Goal: Task Accomplishment & Management: Manage account settings

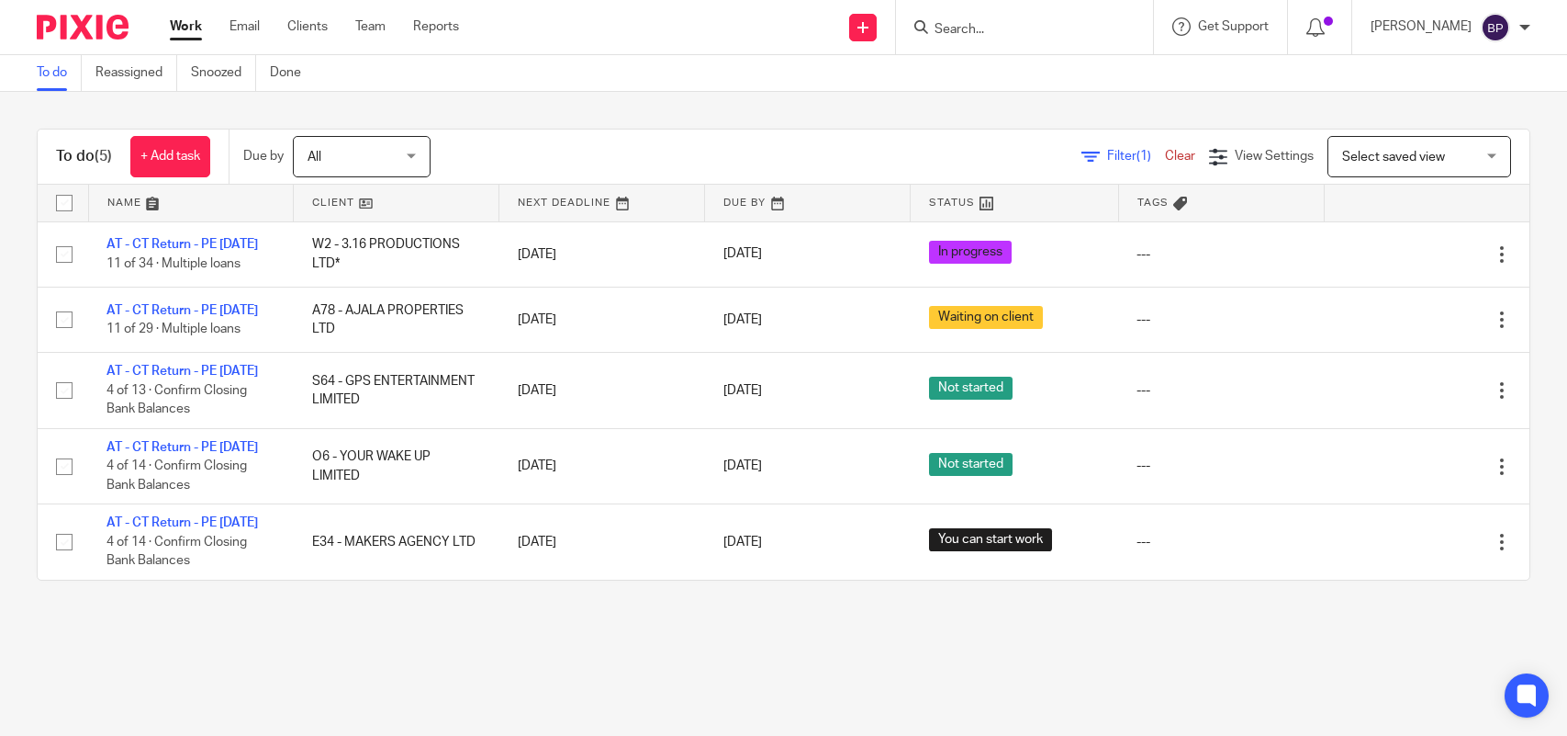
click at [44, 75] on link "To do" at bounding box center [59, 73] width 45 height 36
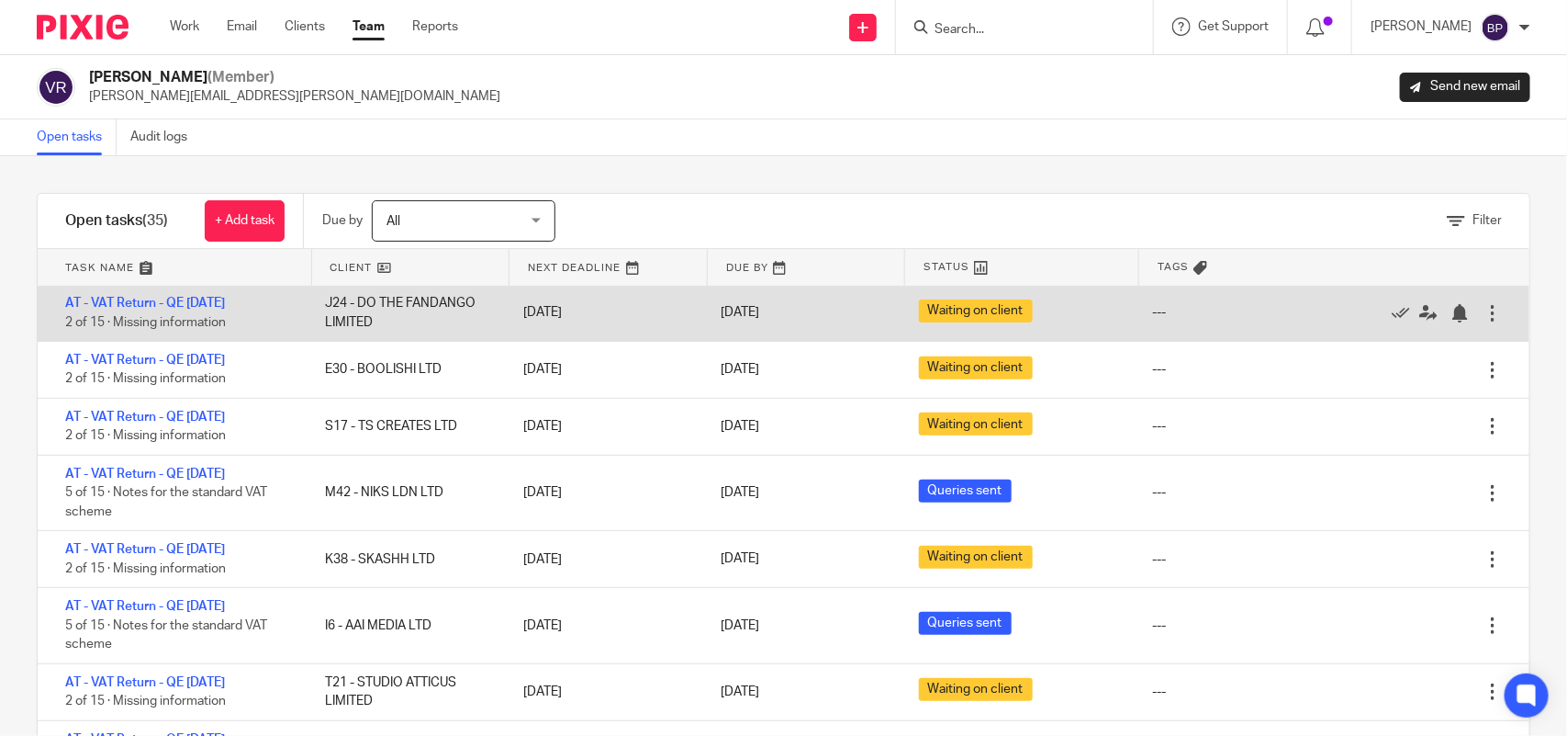
scroll to position [344, 0]
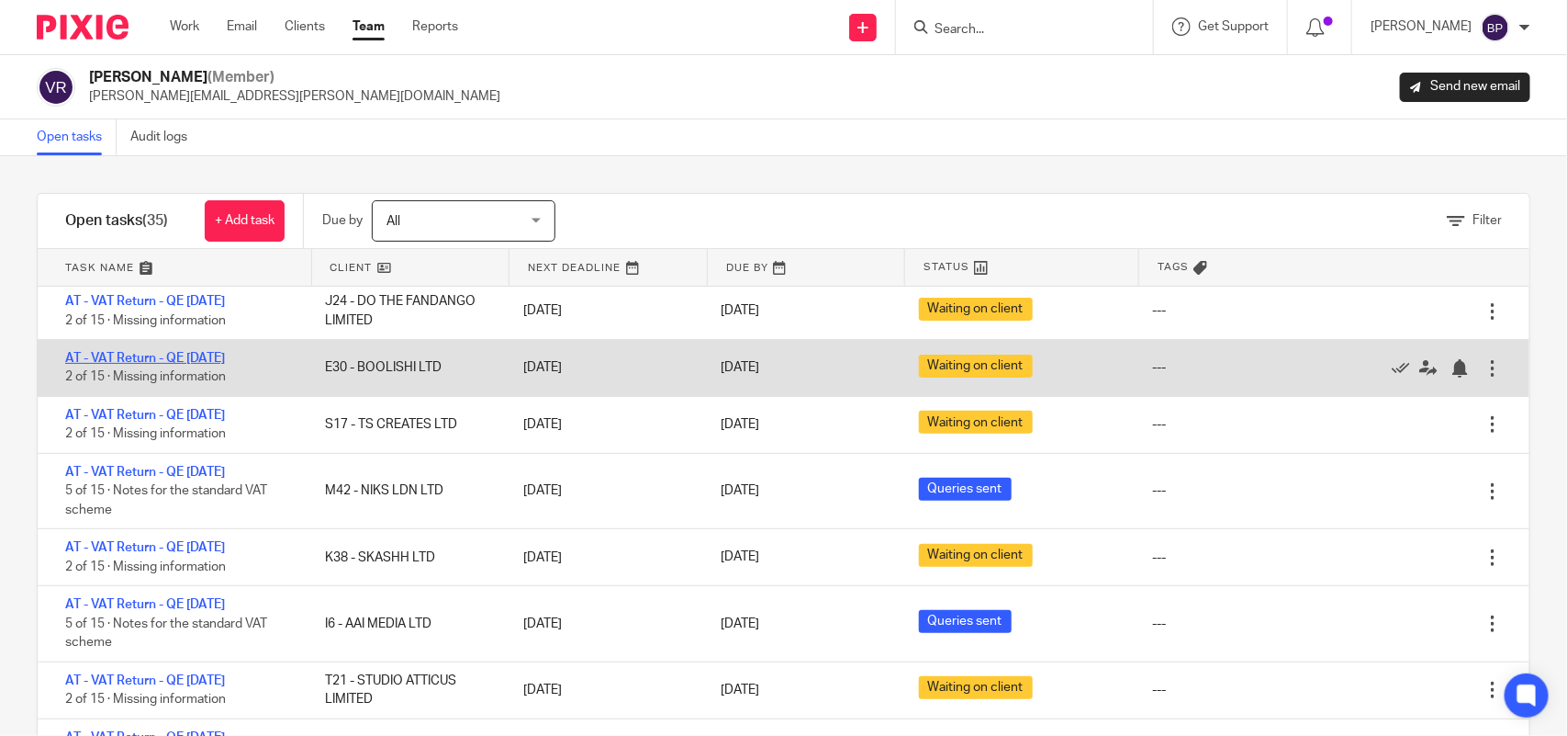
click at [225, 355] on link "AT - VAT Return - QE 31-07-2025" at bounding box center [145, 358] width 160 height 13
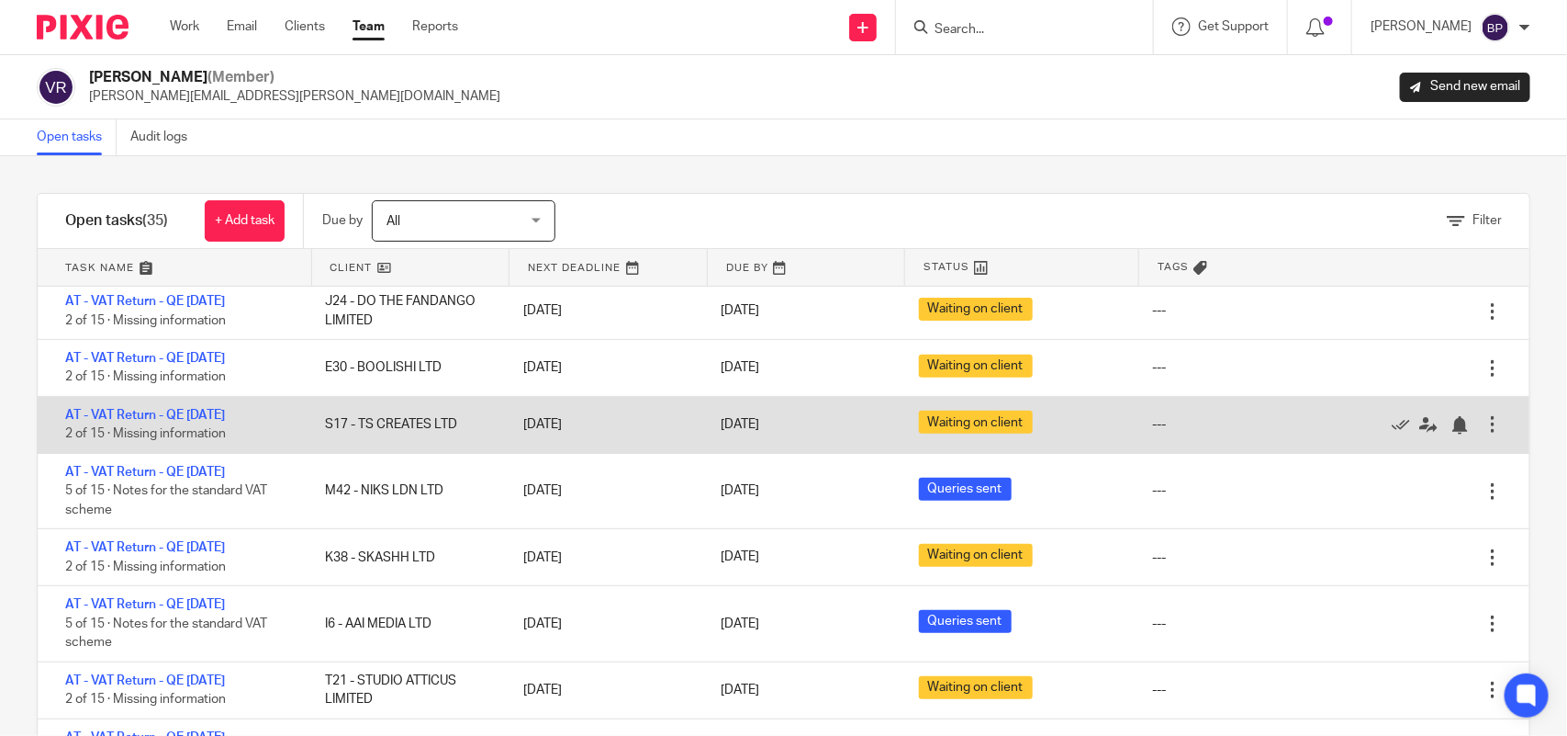
scroll to position [459, 0]
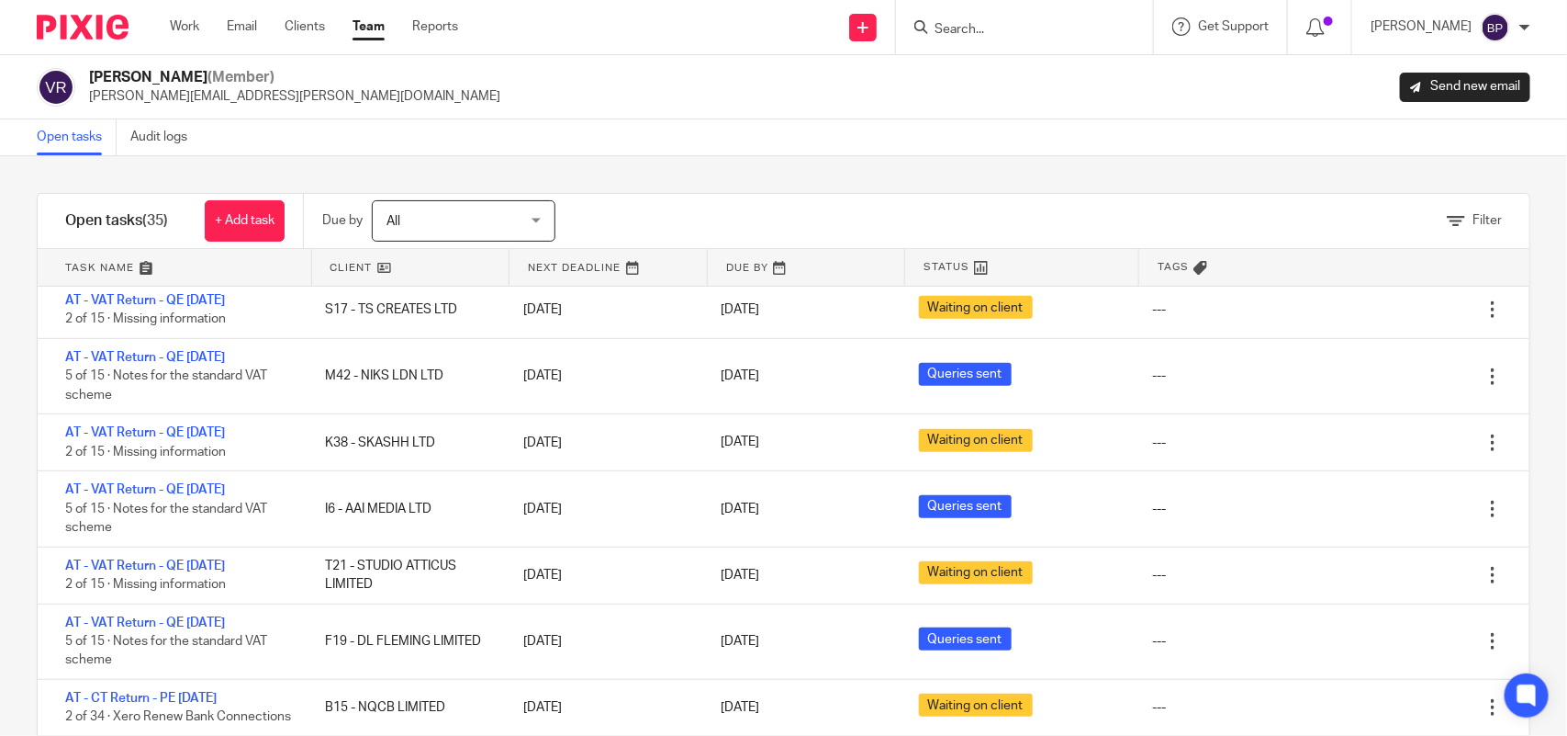
click at [58, 115] on div "Vipul Rawal (Member) vipul.rawal@confiancebizsol.com Send new email" at bounding box center [783, 87] width 1567 height 64
click at [57, 129] on link "Open tasks" at bounding box center [77, 137] width 80 height 36
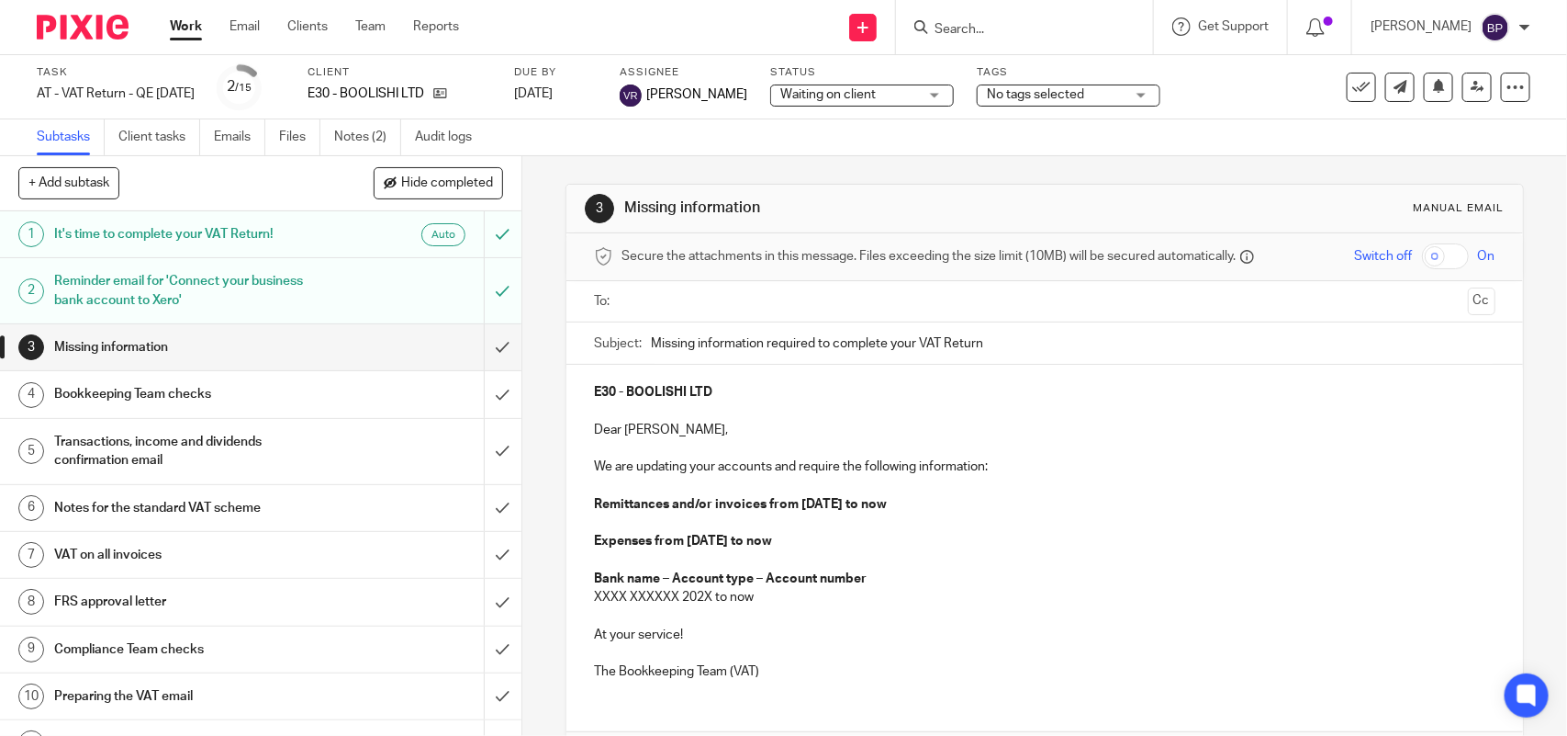
click at [804, 88] on span "Waiting on client" at bounding box center [829, 94] width 96 height 13
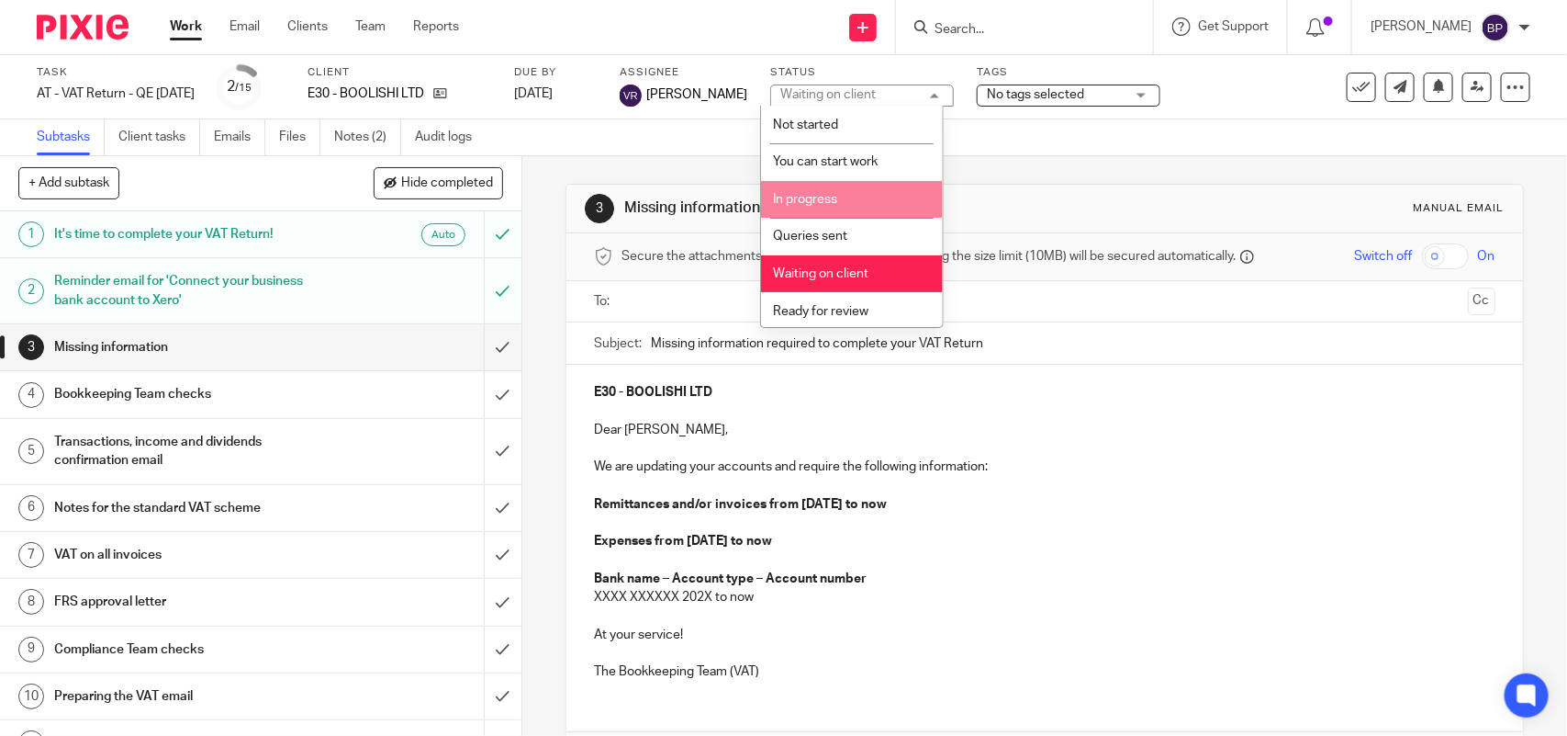
click at [822, 198] on span "In progress" at bounding box center [805, 199] width 64 height 13
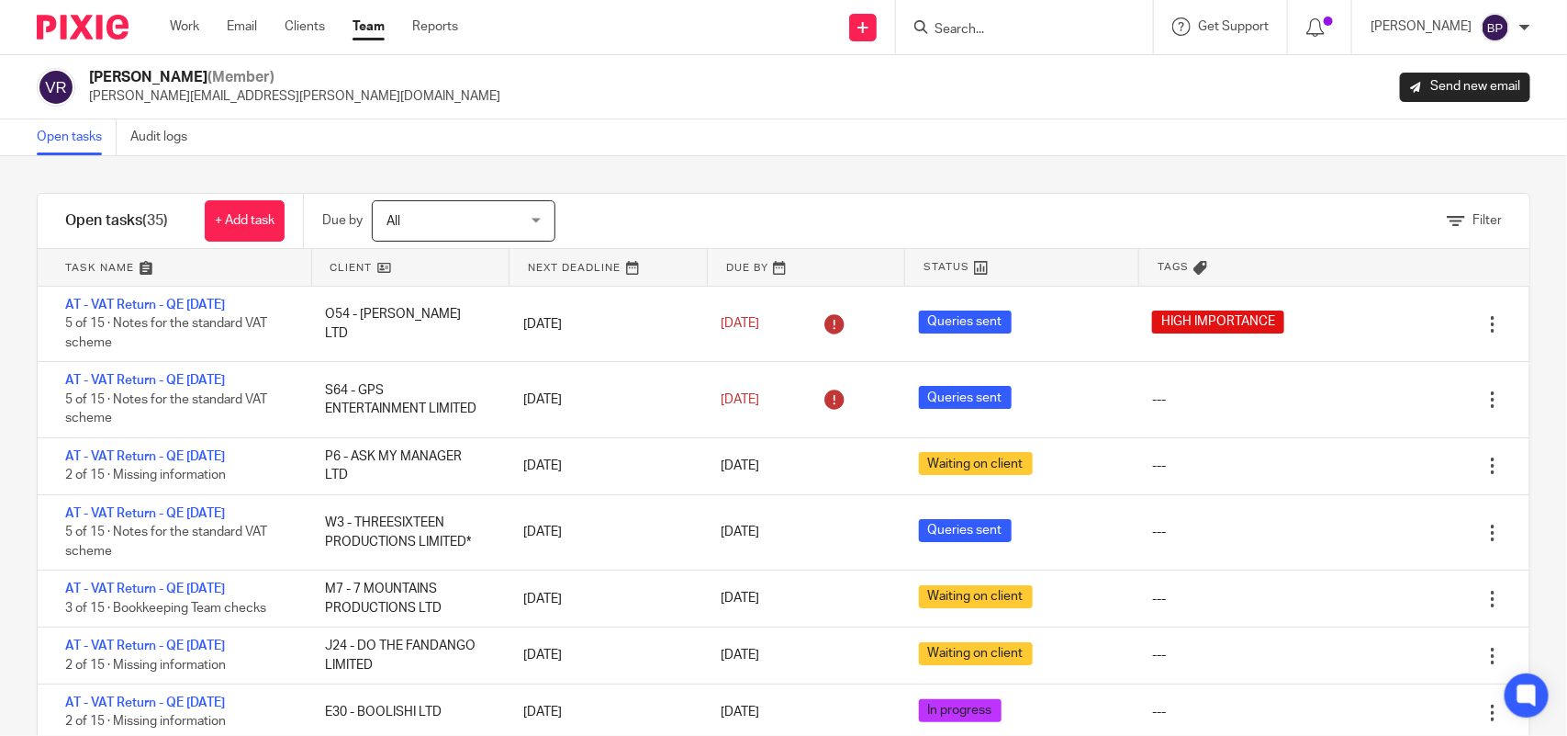
click at [829, 174] on div "Filter tasks Only show tasks matching all of these conditions 1 Client name Is …" at bounding box center [783, 445] width 1567 height 579
click at [1021, 170] on div "Filter tasks Only show tasks matching all of these conditions 1 Client name Is …" at bounding box center [783, 445] width 1567 height 579
click at [69, 140] on link "Open tasks" at bounding box center [77, 137] width 80 height 36
click at [80, 138] on link "Open tasks" at bounding box center [77, 137] width 80 height 36
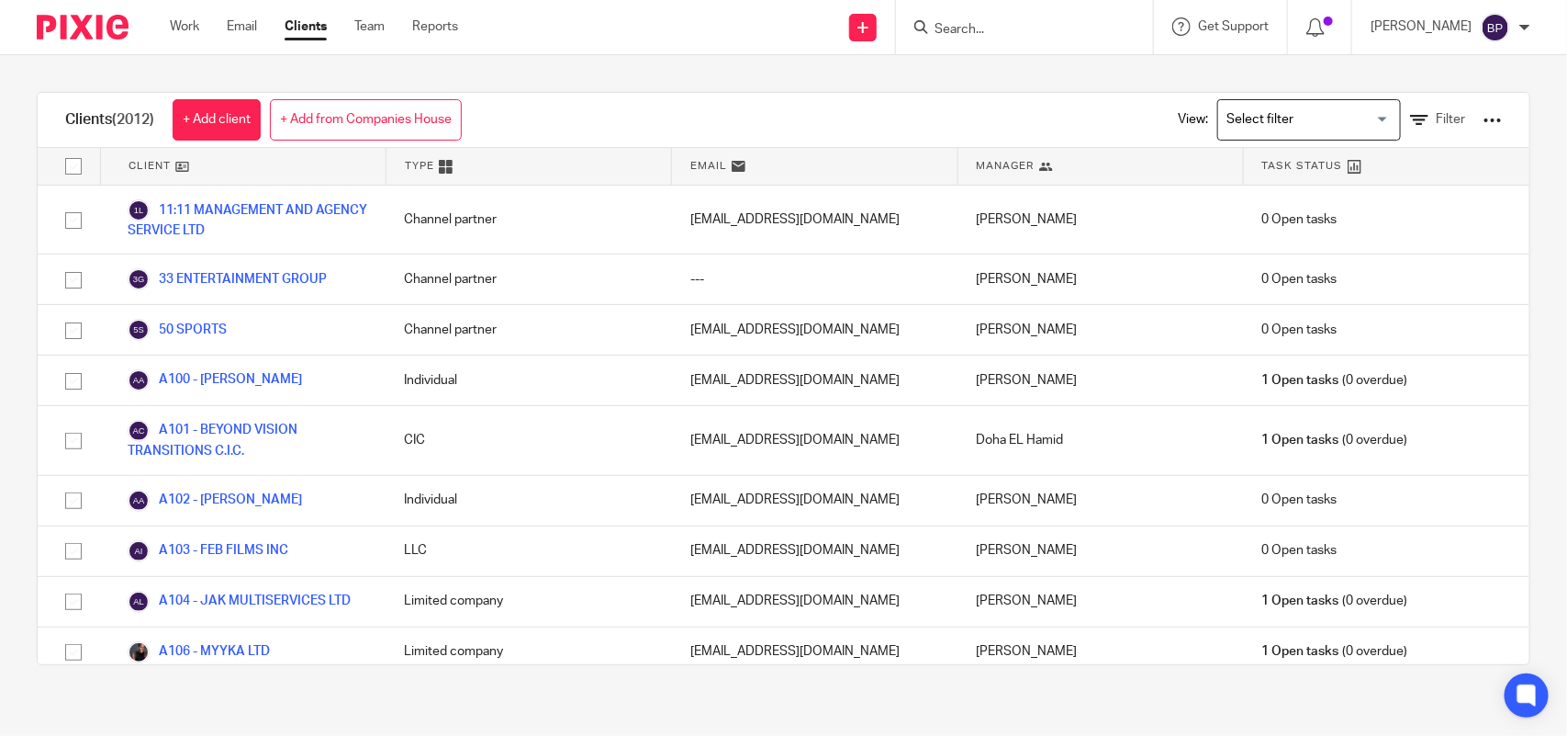
click at [1051, 29] on input "Search" at bounding box center [1015, 30] width 165 height 17
paste input "TS CREATES LTD"
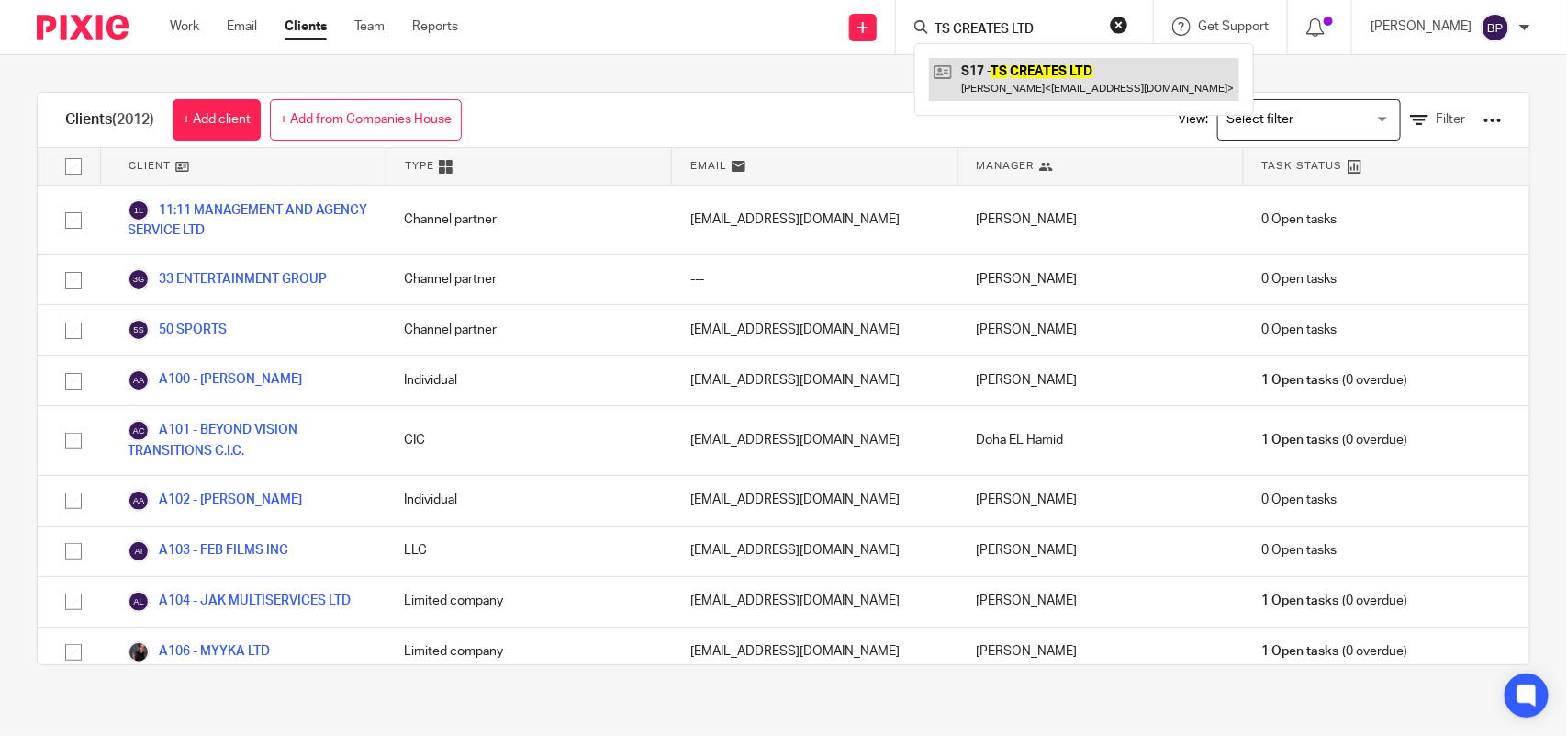
type input "TS CREATES LTD"
click at [1022, 85] on link at bounding box center [1084, 79] width 310 height 42
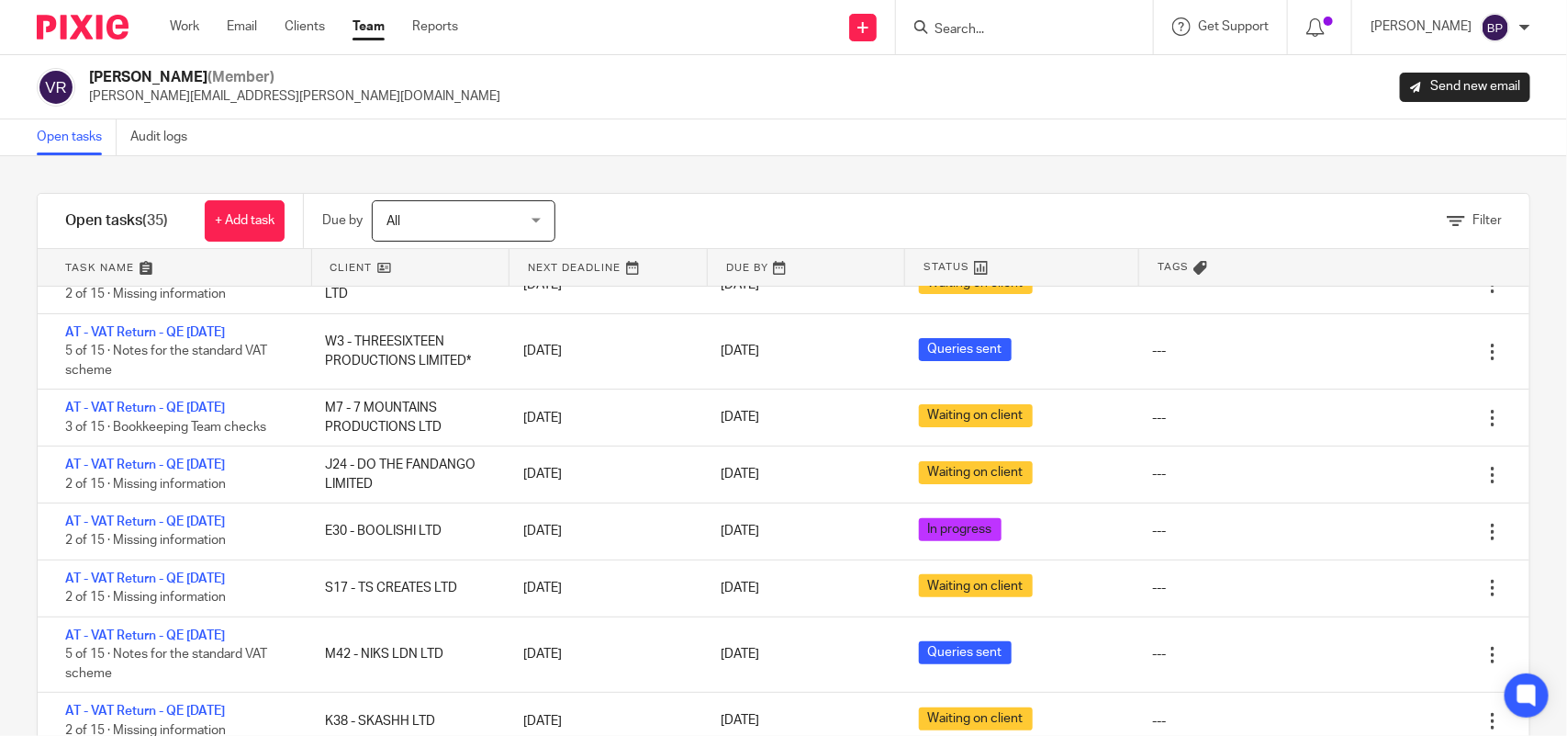
scroll to position [230, 0]
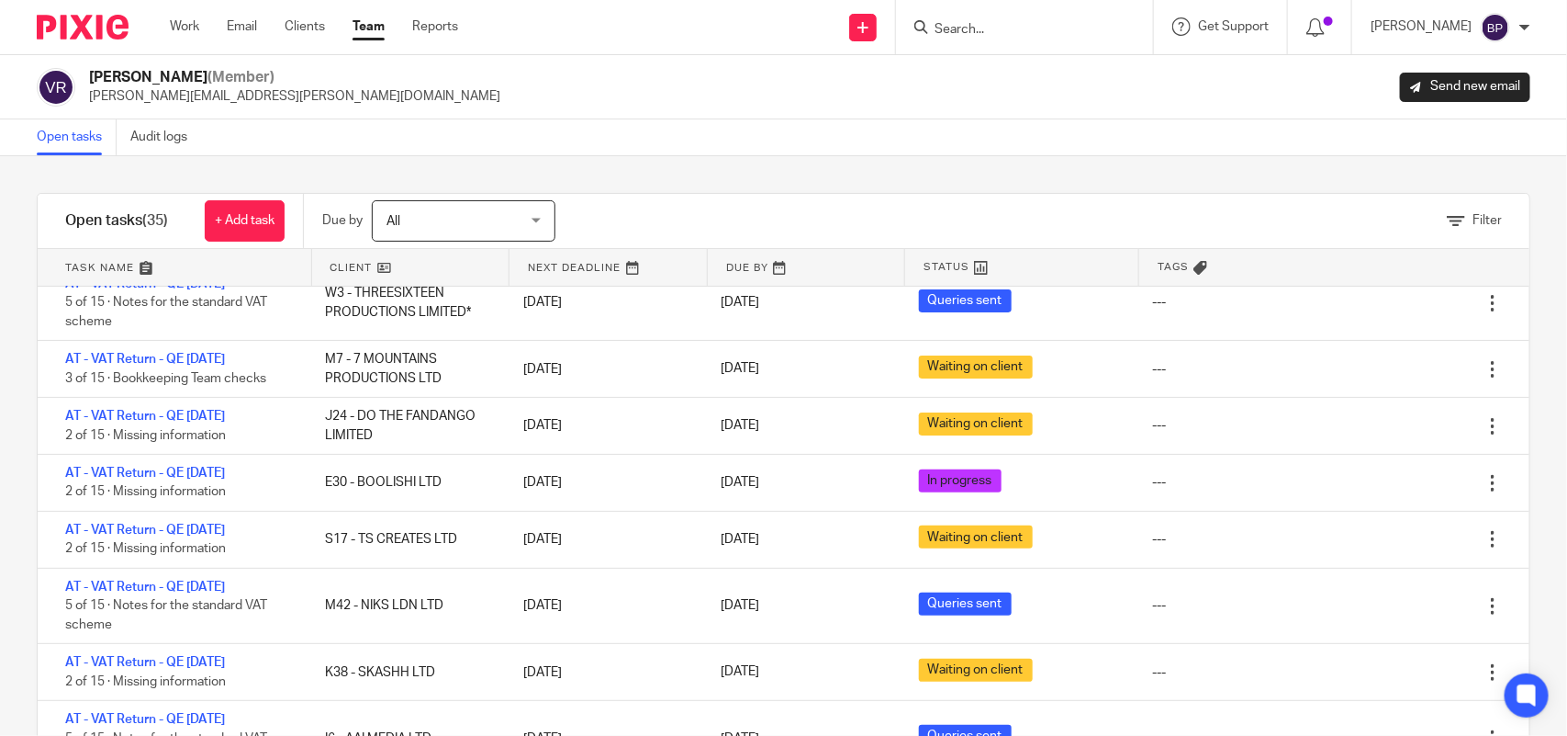
click at [785, 129] on div "Open tasks Audit logs" at bounding box center [783, 137] width 1567 height 37
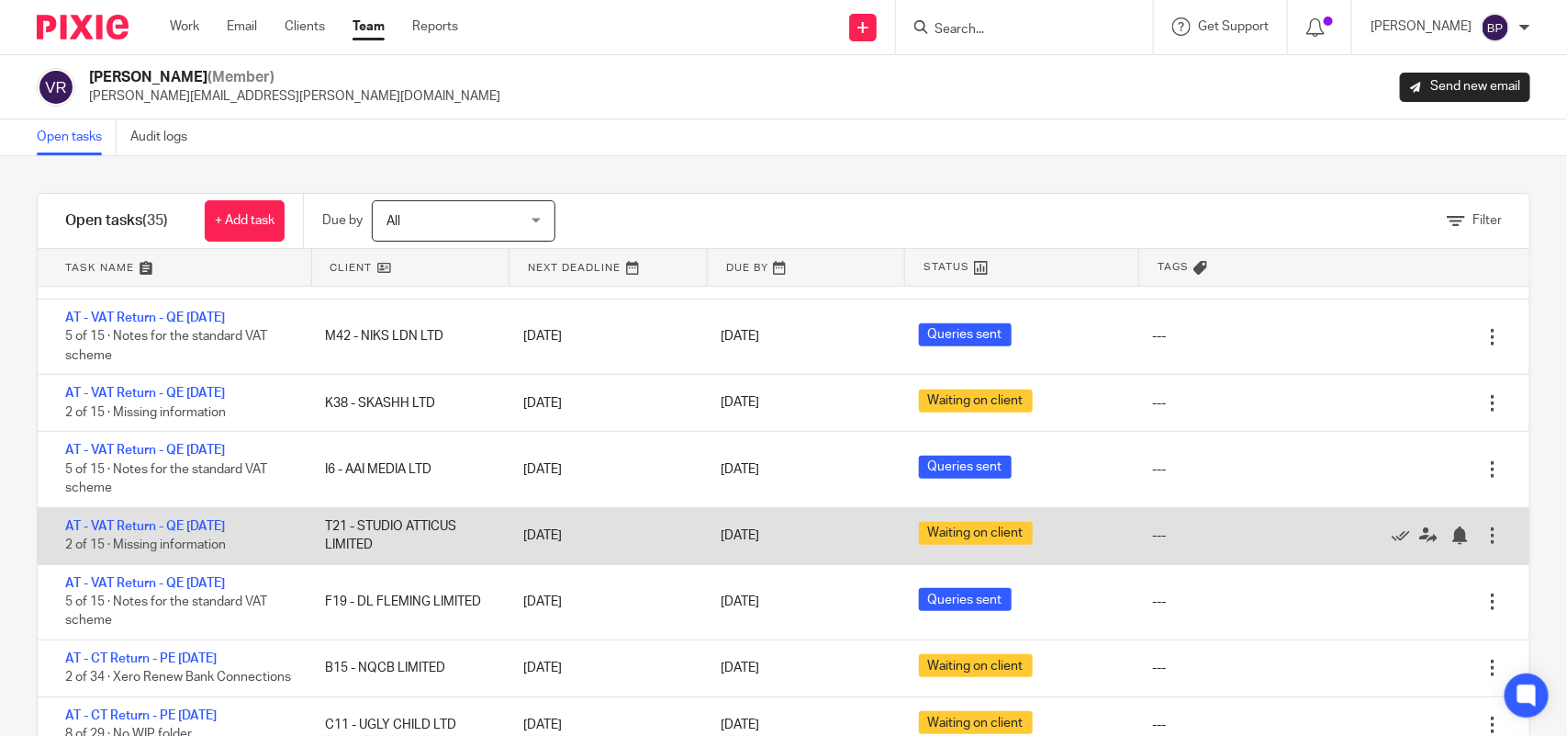
scroll to position [459, 0]
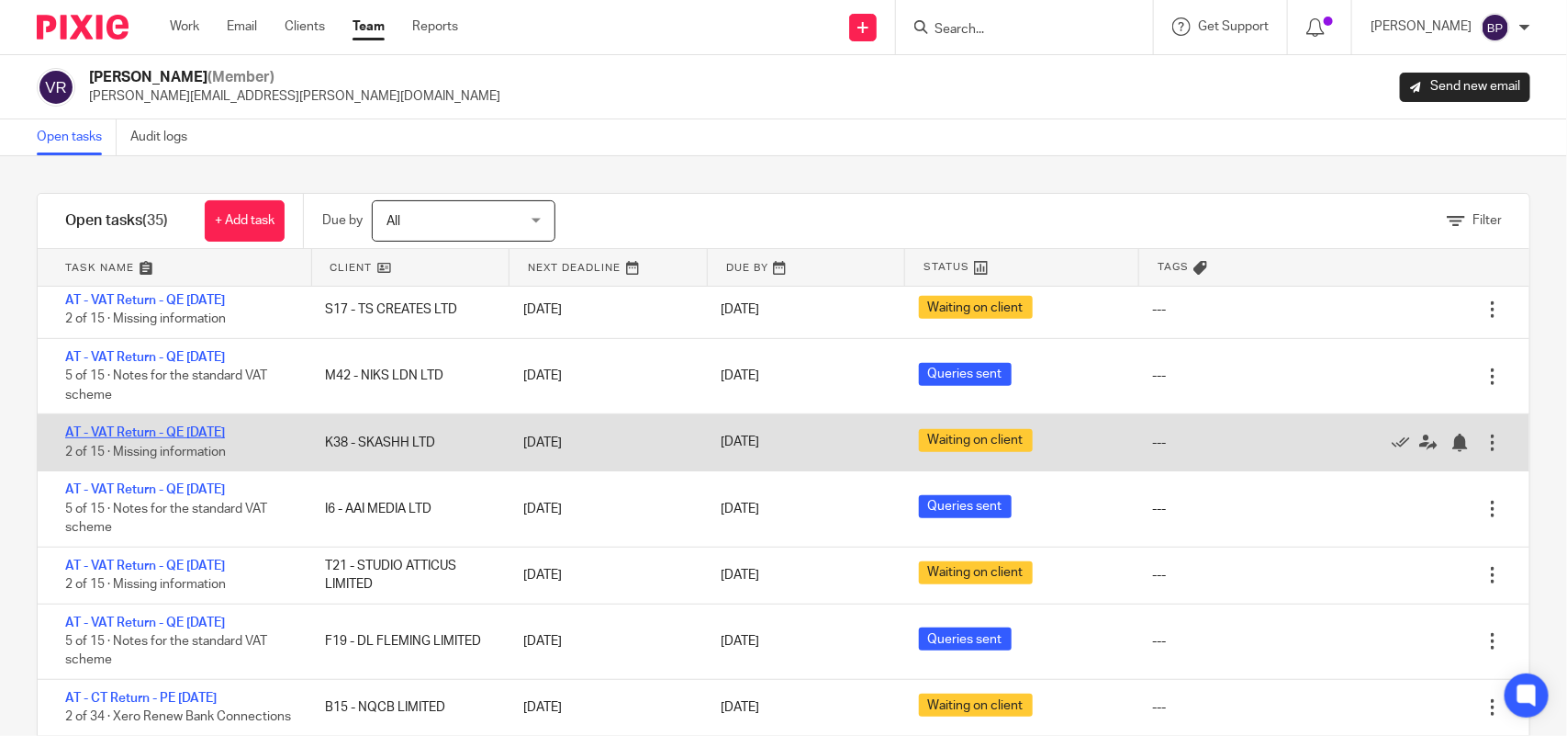
click at [225, 433] on link "AT - VAT Return - QE 31-07-2025" at bounding box center [145, 432] width 160 height 13
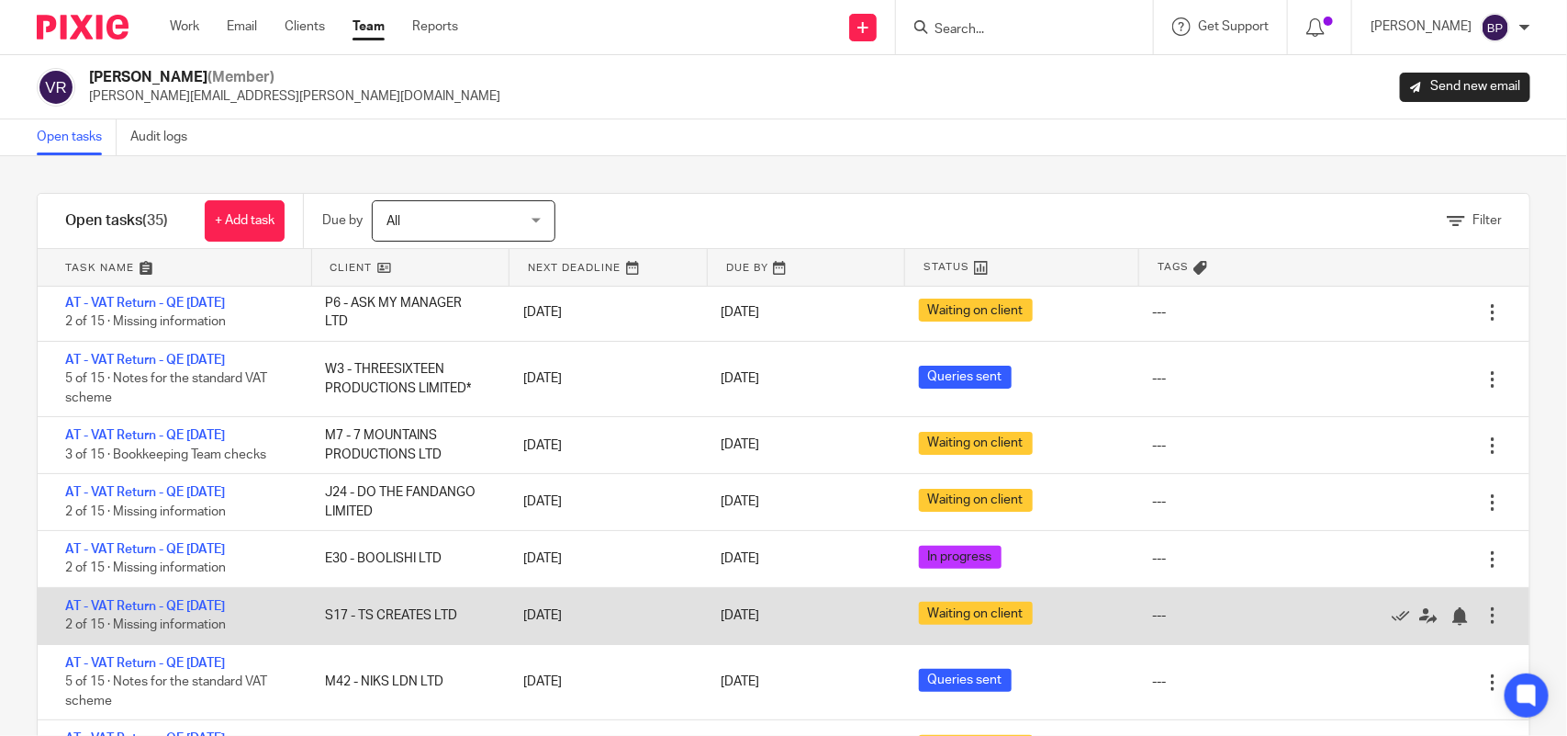
scroll to position [115, 0]
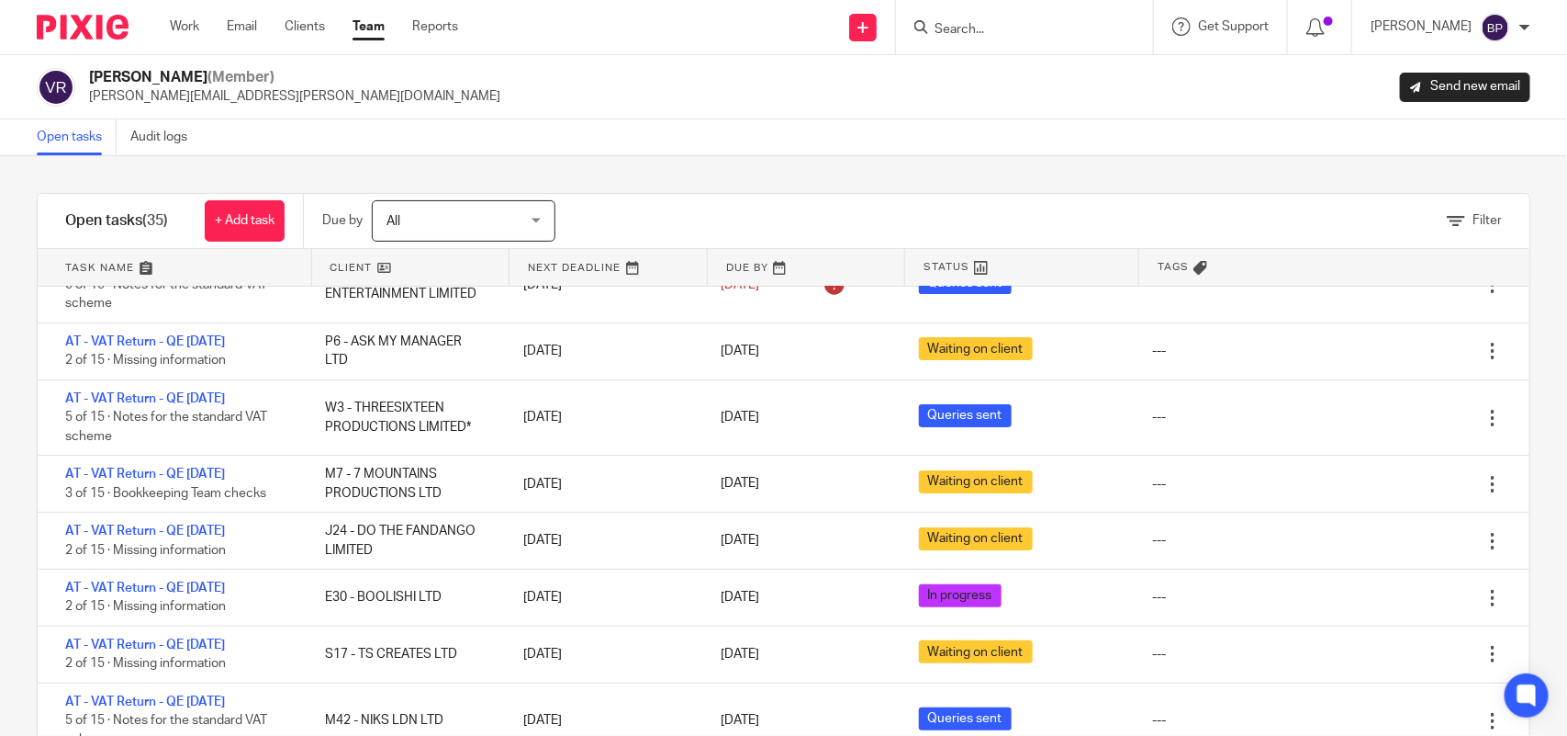
click at [713, 180] on div "Filter tasks Only show tasks matching all of these conditions 1 Client name Is …" at bounding box center [783, 445] width 1567 height 579
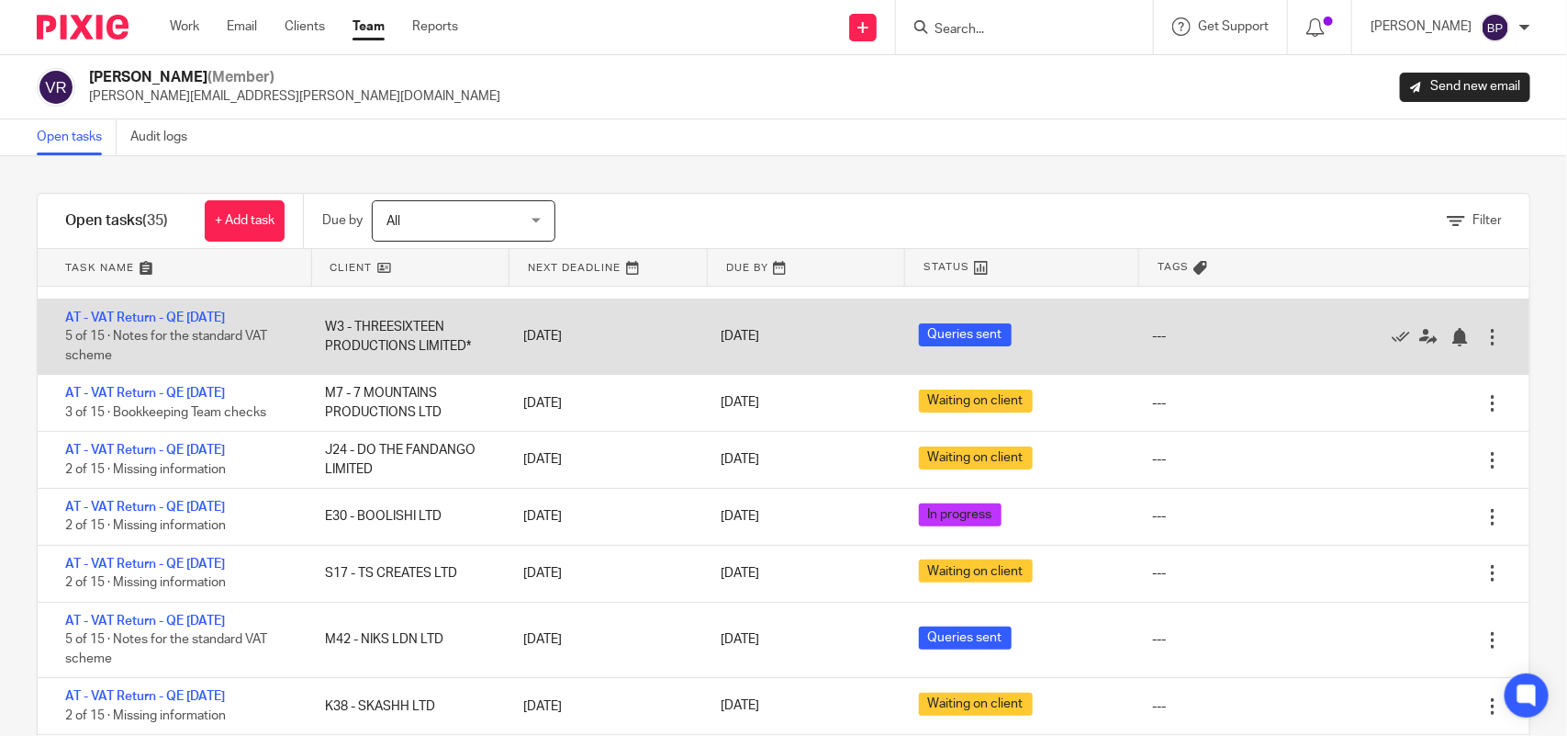
scroll to position [230, 0]
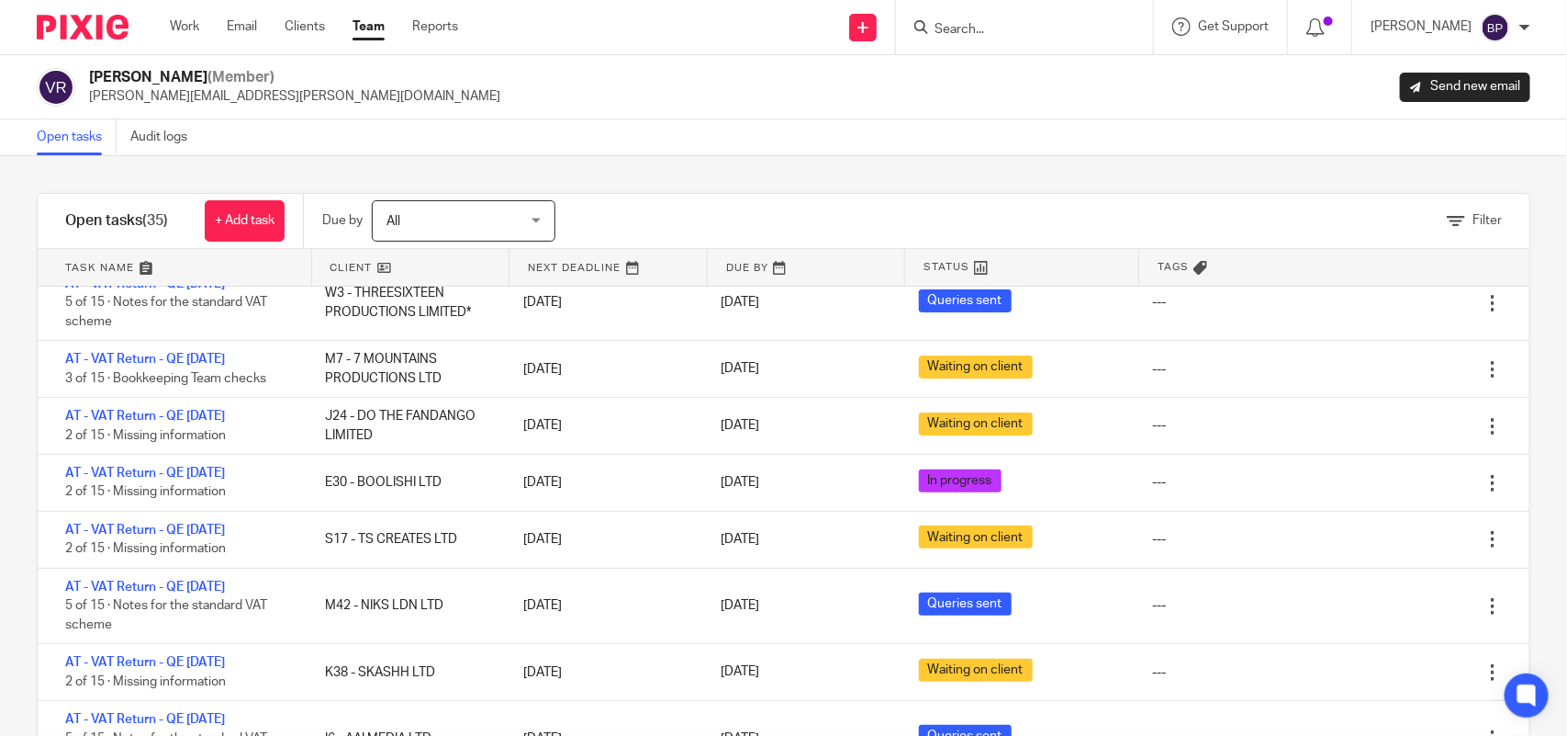
click at [71, 143] on link "Open tasks" at bounding box center [77, 137] width 80 height 36
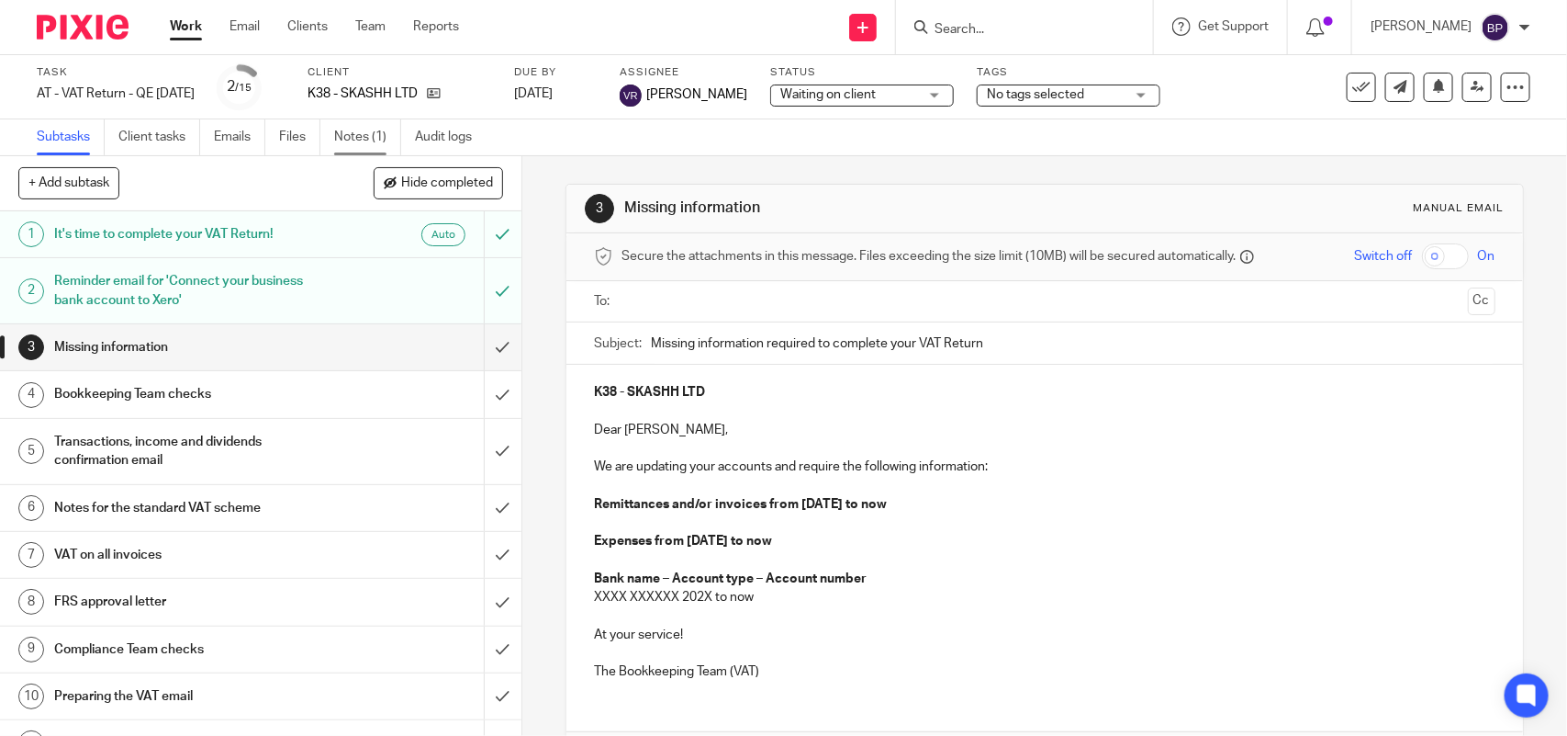
click at [346, 140] on link "Notes (1)" at bounding box center [367, 137] width 67 height 36
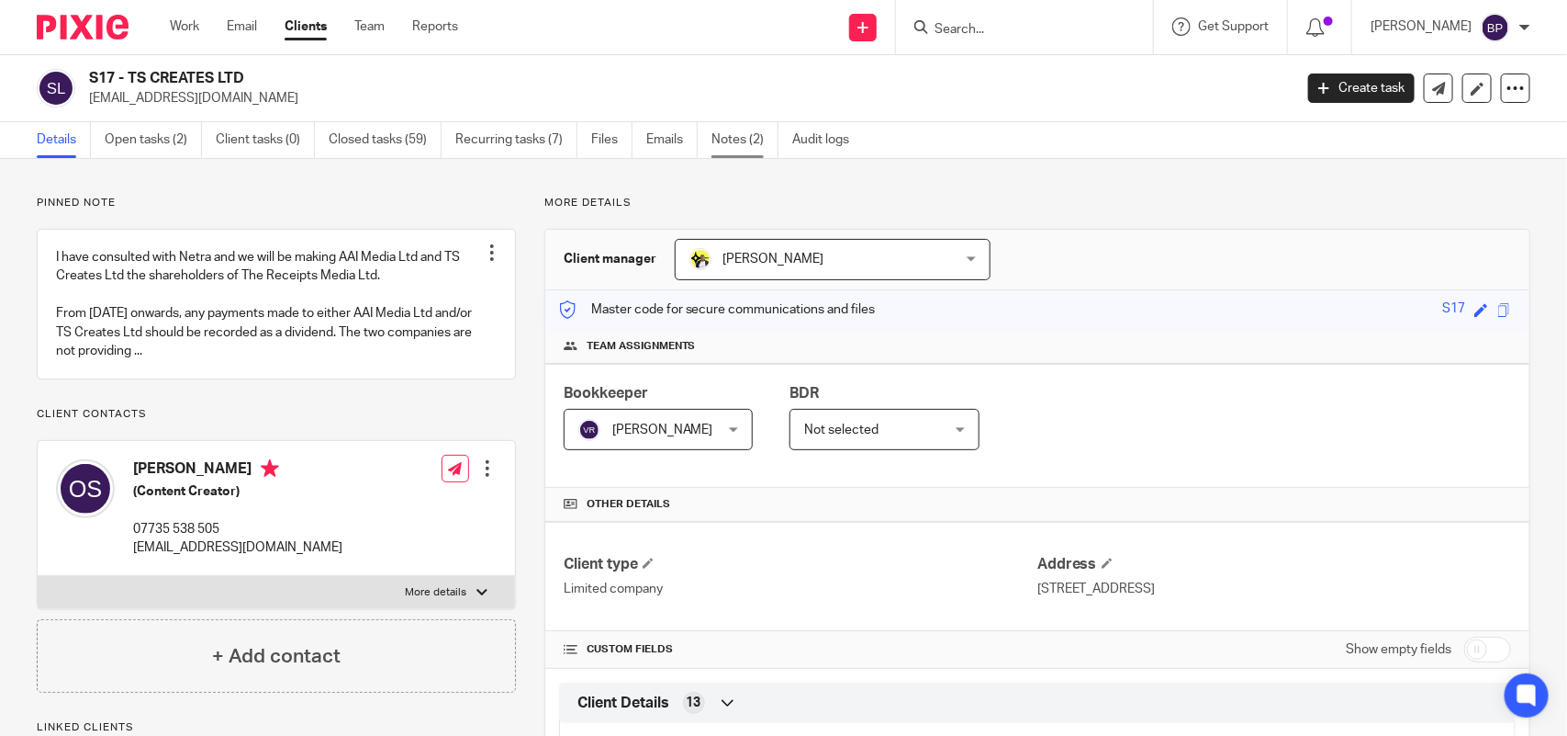
click at [767, 127] on link "Notes (2)" at bounding box center [745, 140] width 67 height 36
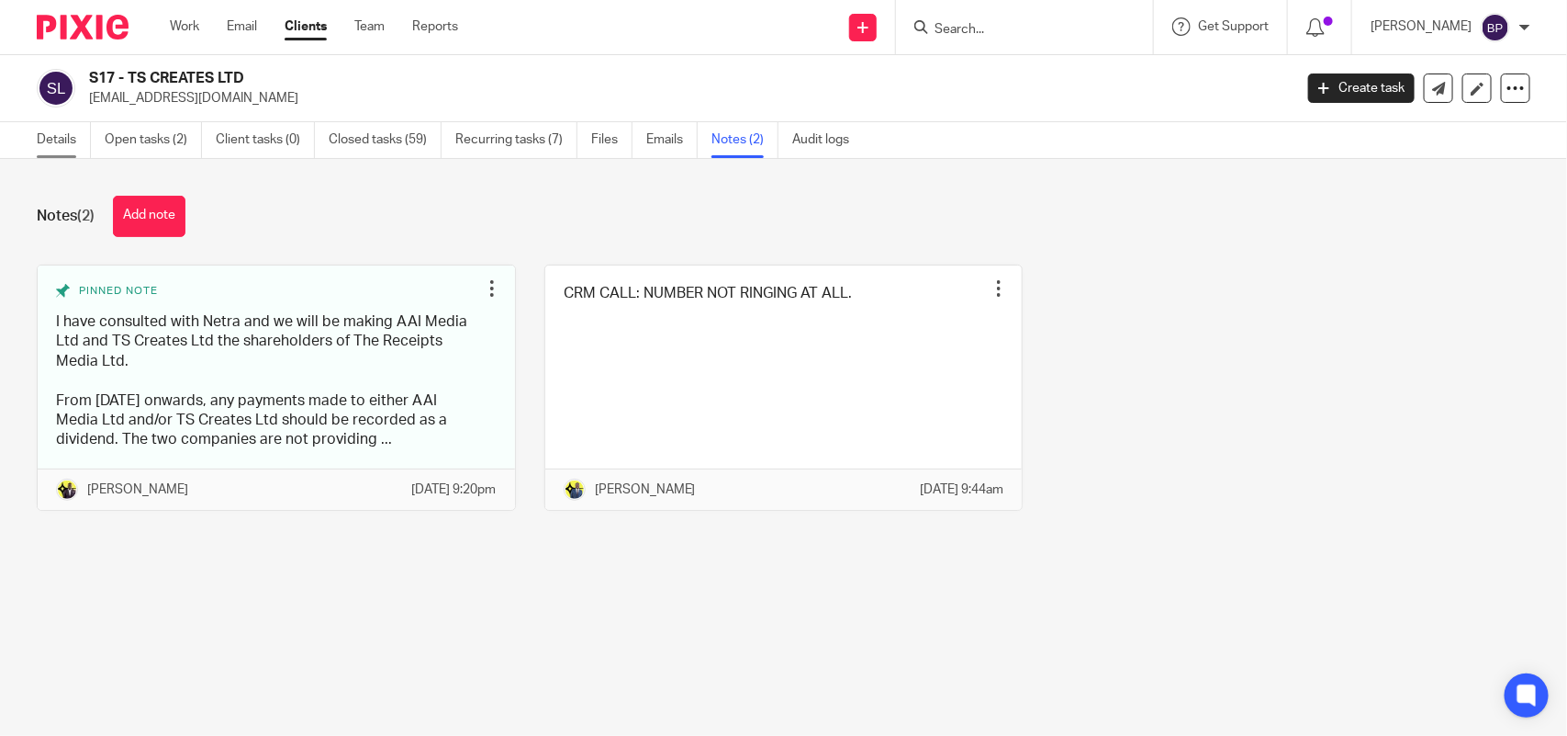
click at [72, 143] on link "Details" at bounding box center [64, 140] width 54 height 36
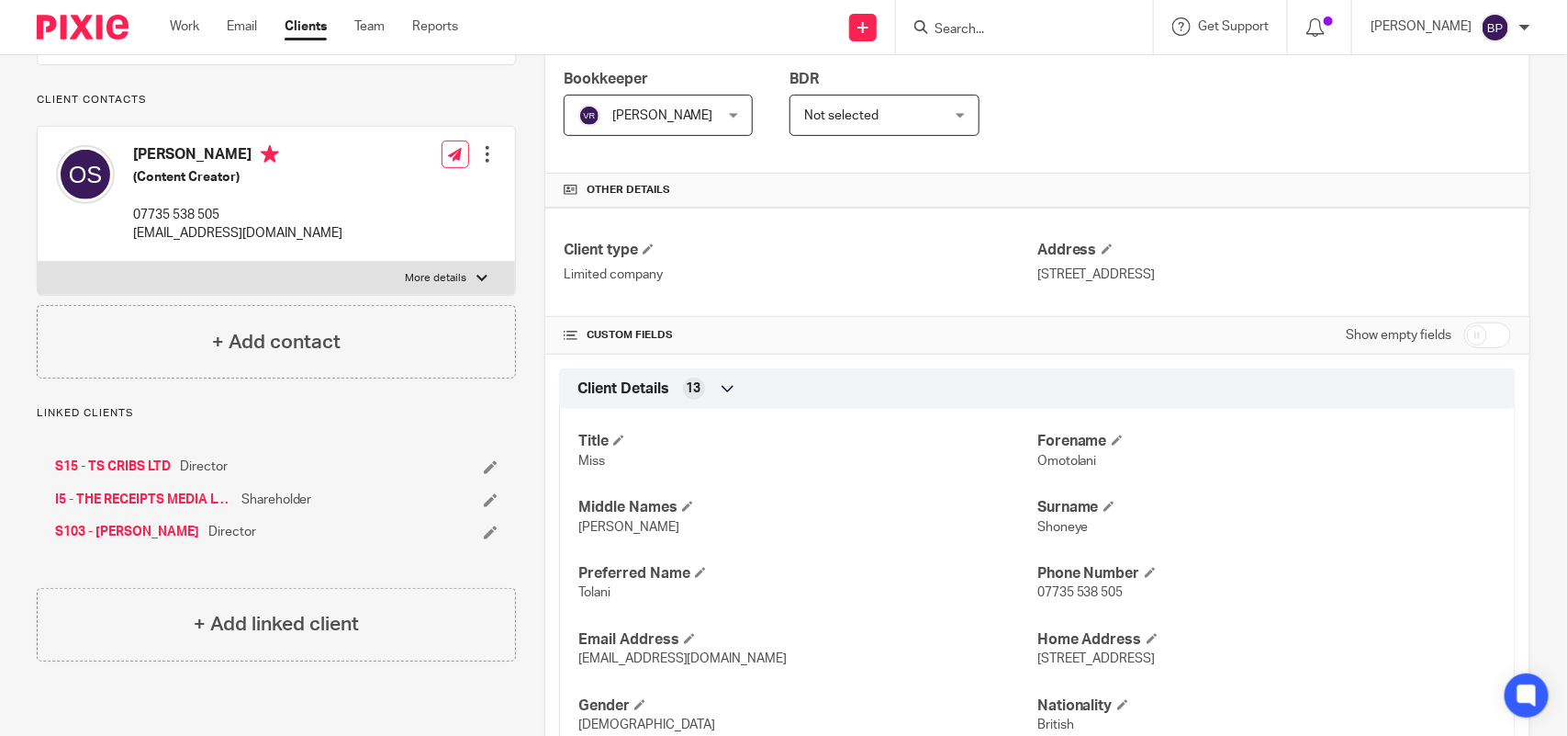
scroll to position [344, 0]
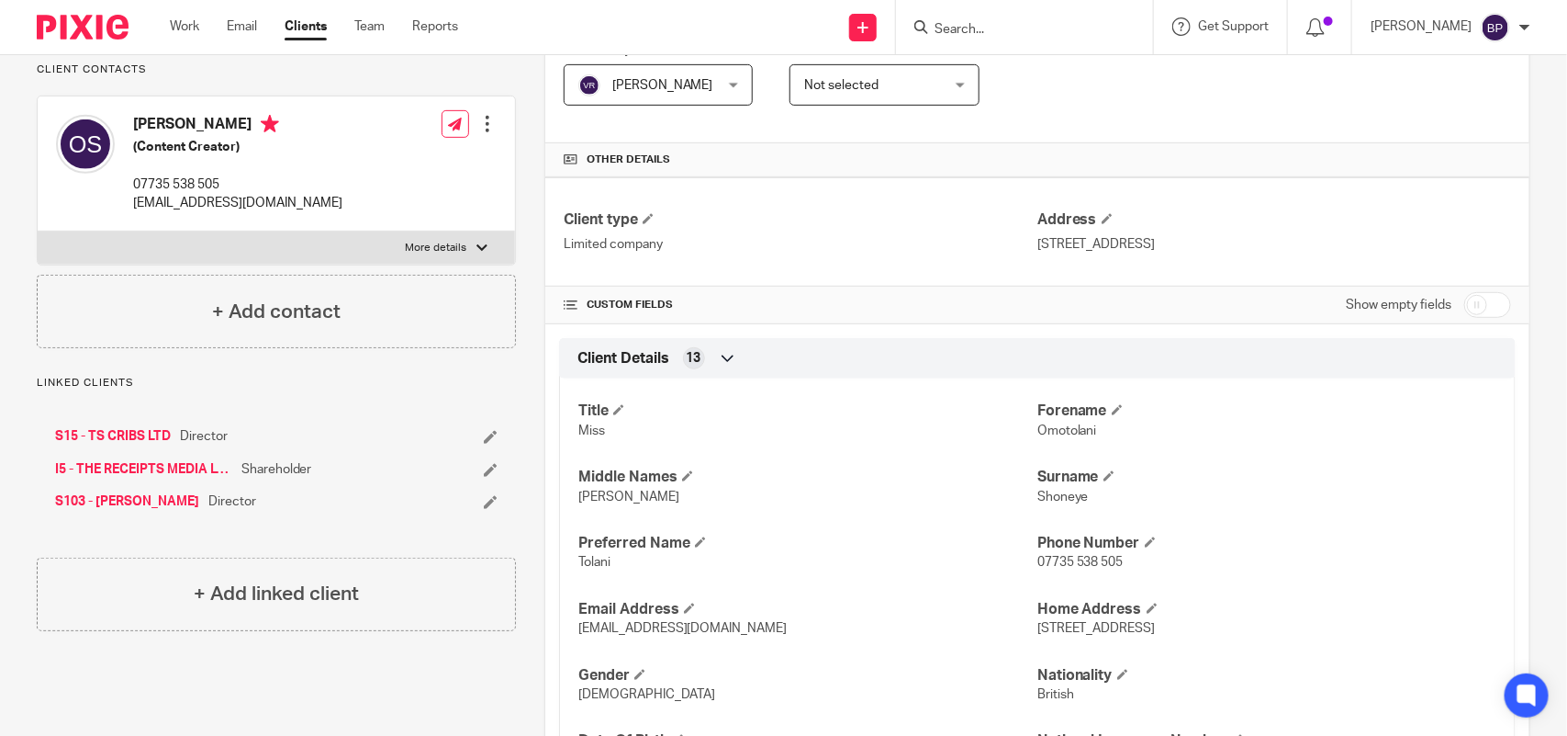
click at [1010, 29] on input "Search" at bounding box center [1015, 30] width 165 height 17
paste input "BOOLISHI LTD"
type input "BOOLISHI LTD"
click at [1020, 78] on link at bounding box center [1084, 79] width 310 height 42
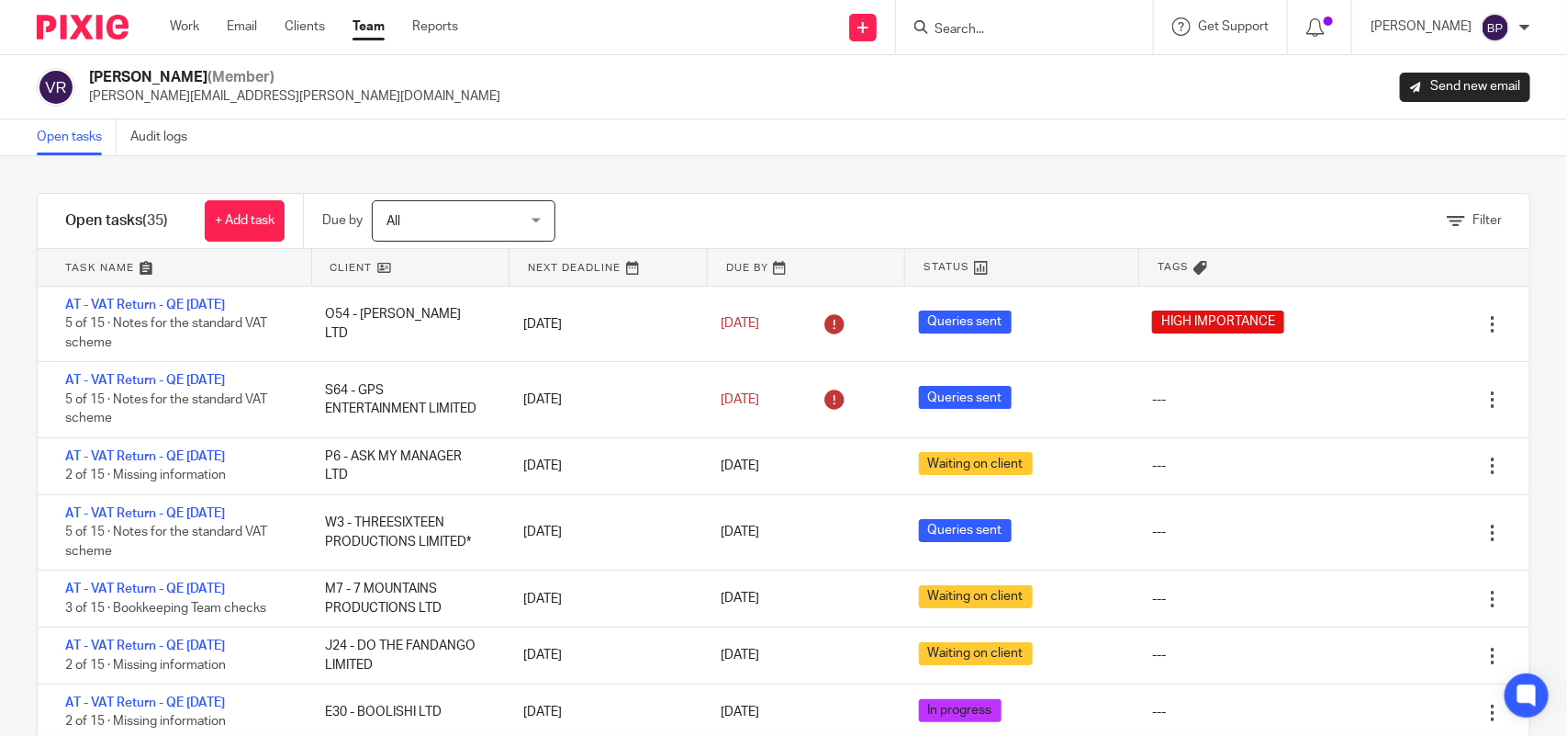
click at [623, 173] on div "Filter tasks Only show tasks matching all of these conditions 1 Client name Is …" at bounding box center [783, 445] width 1567 height 579
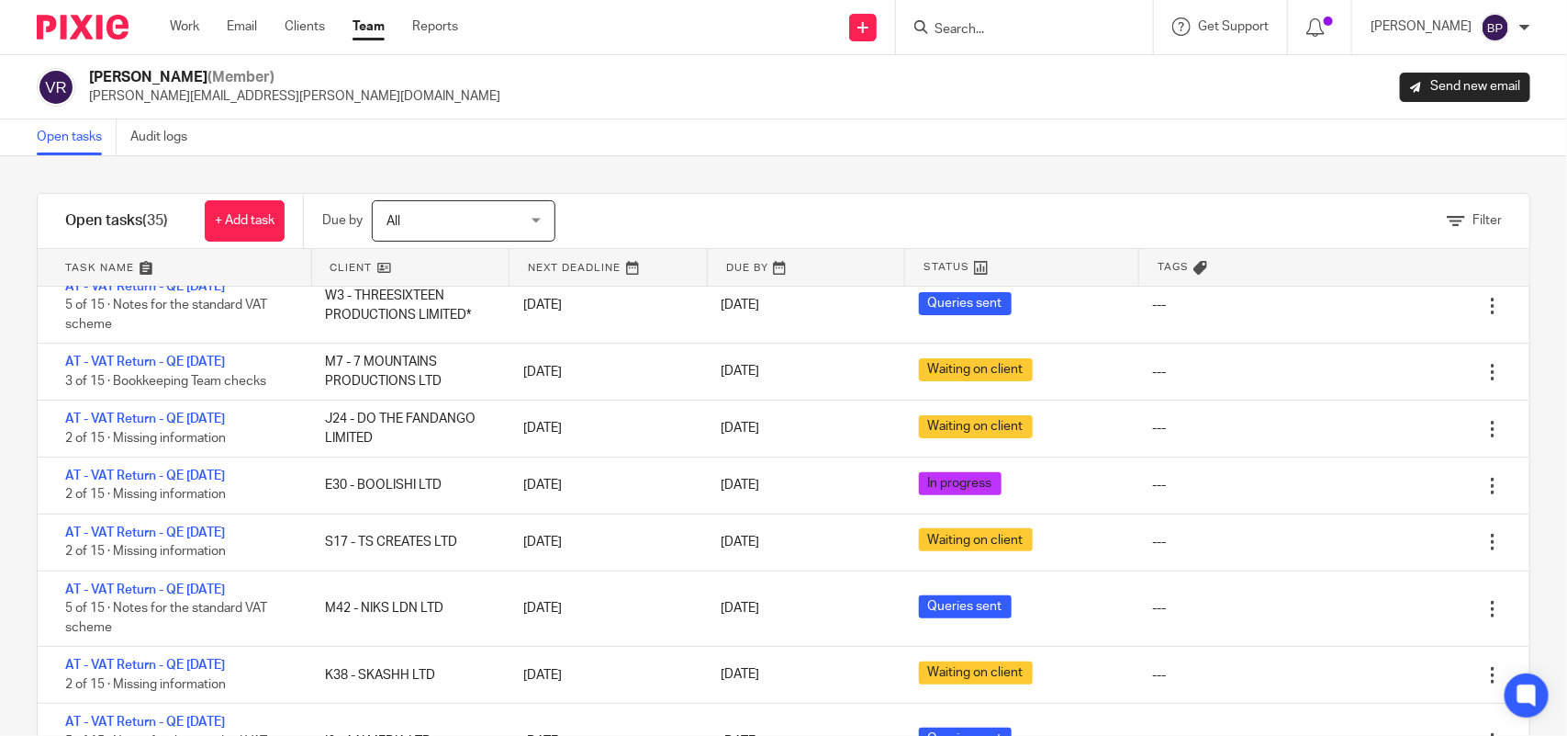
scroll to position [230, 0]
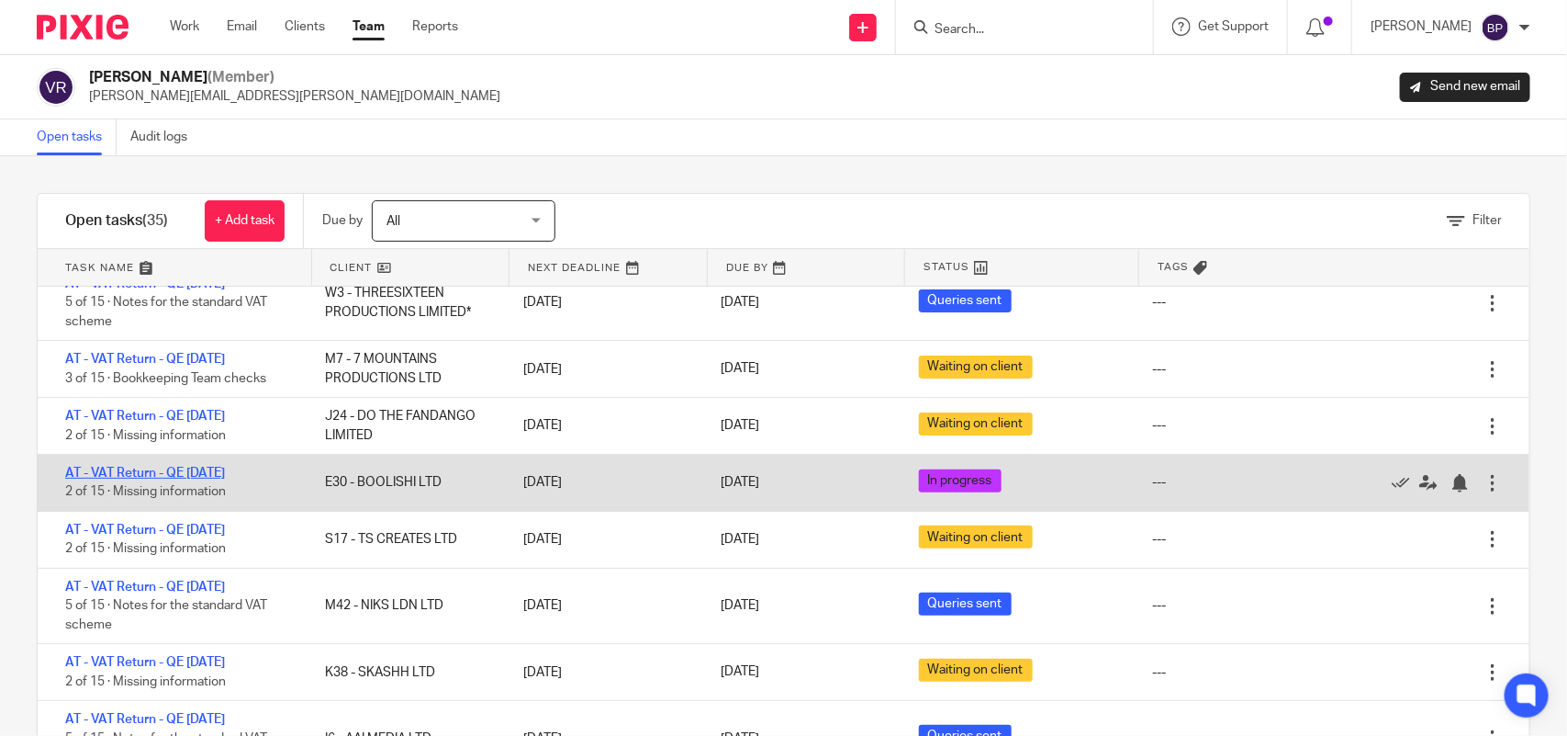
click at [225, 473] on link "AT - VAT Return - QE [DATE]" at bounding box center [145, 472] width 160 height 13
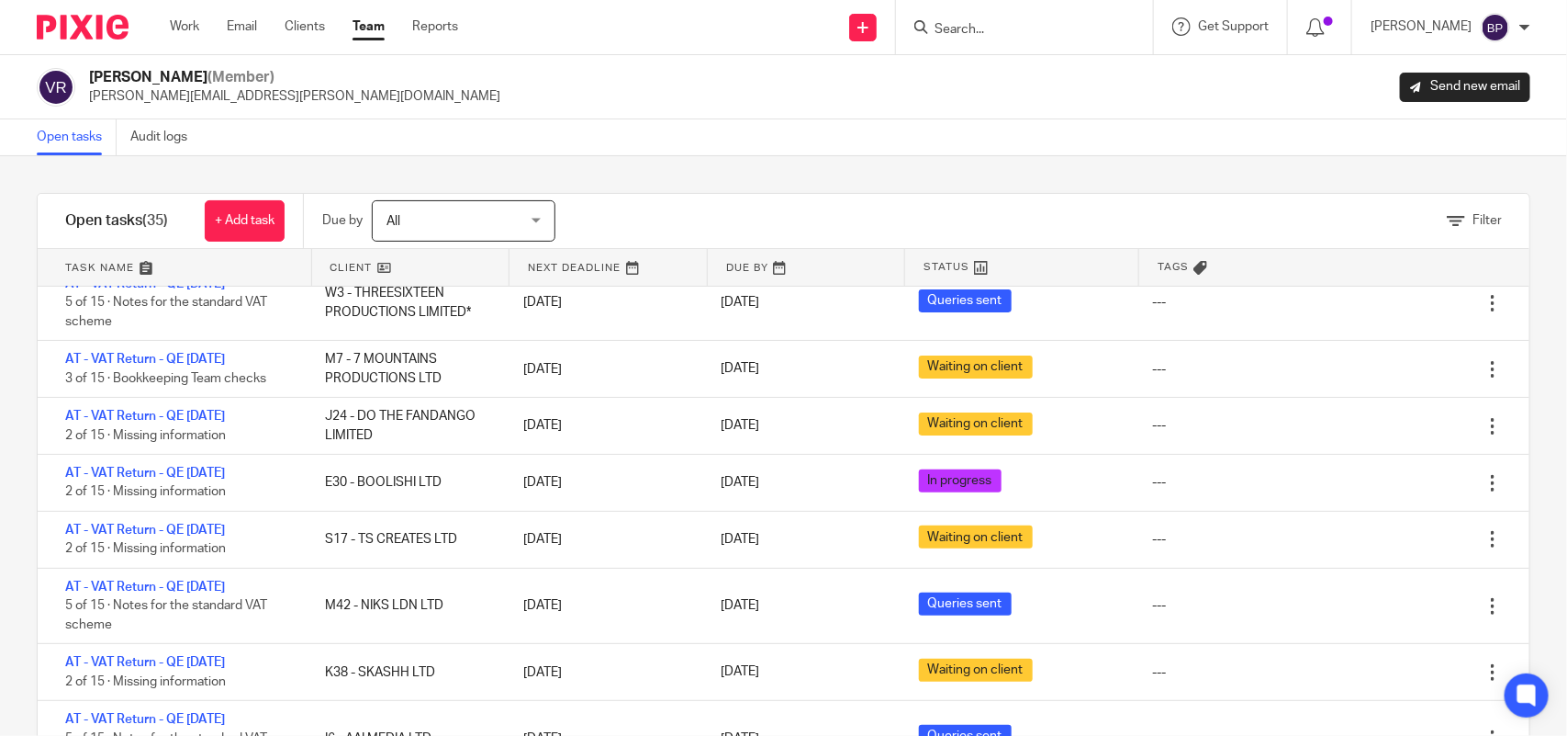
click at [772, 150] on div "Open tasks Audit logs" at bounding box center [783, 137] width 1567 height 37
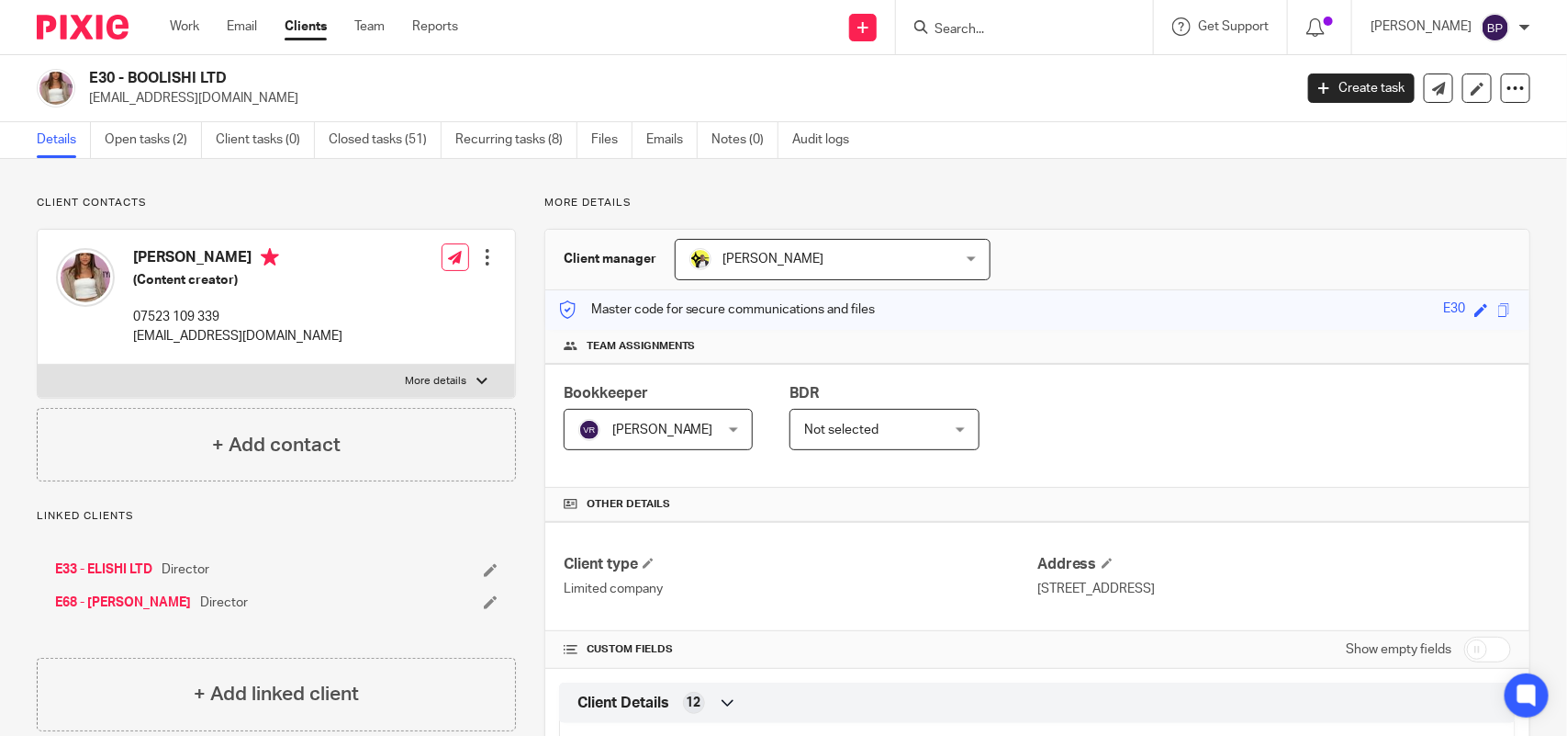
click at [306, 32] on link "Clients" at bounding box center [306, 26] width 42 height 18
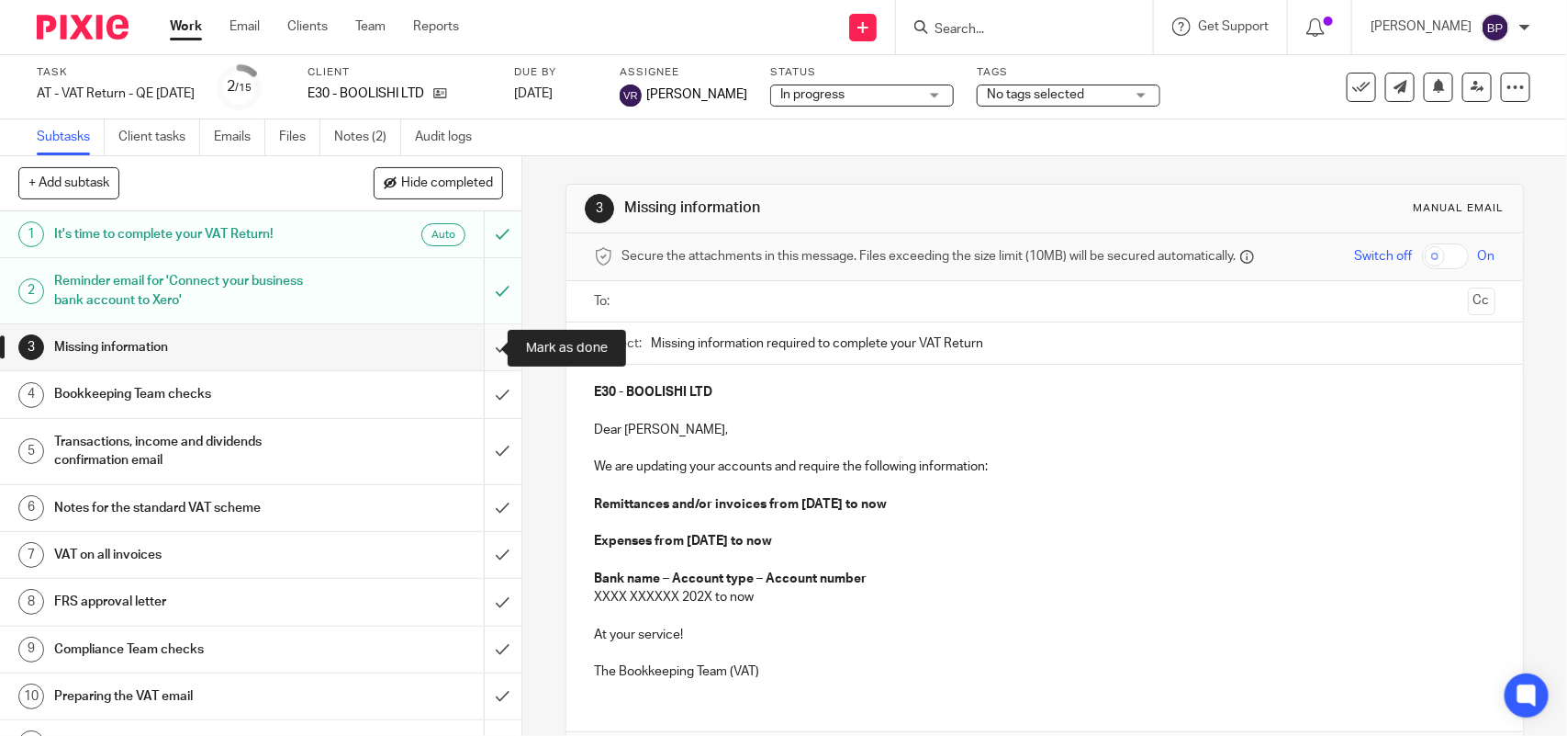
click at [474, 346] on input "submit" at bounding box center [261, 347] width 522 height 46
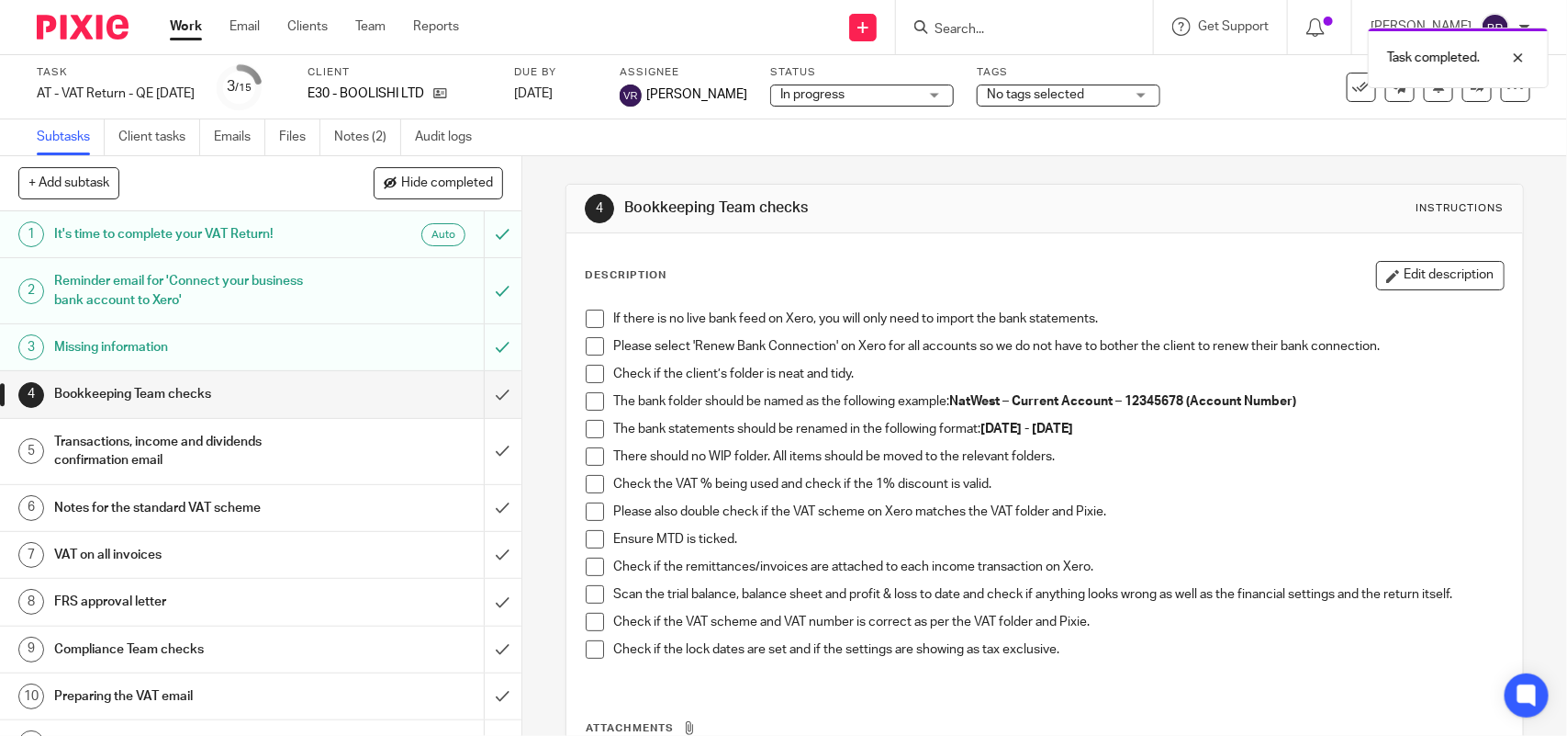
click at [588, 314] on span at bounding box center [595, 318] width 18 height 18
click at [586, 350] on span at bounding box center [595, 346] width 18 height 18
click at [592, 372] on span at bounding box center [595, 374] width 18 height 18
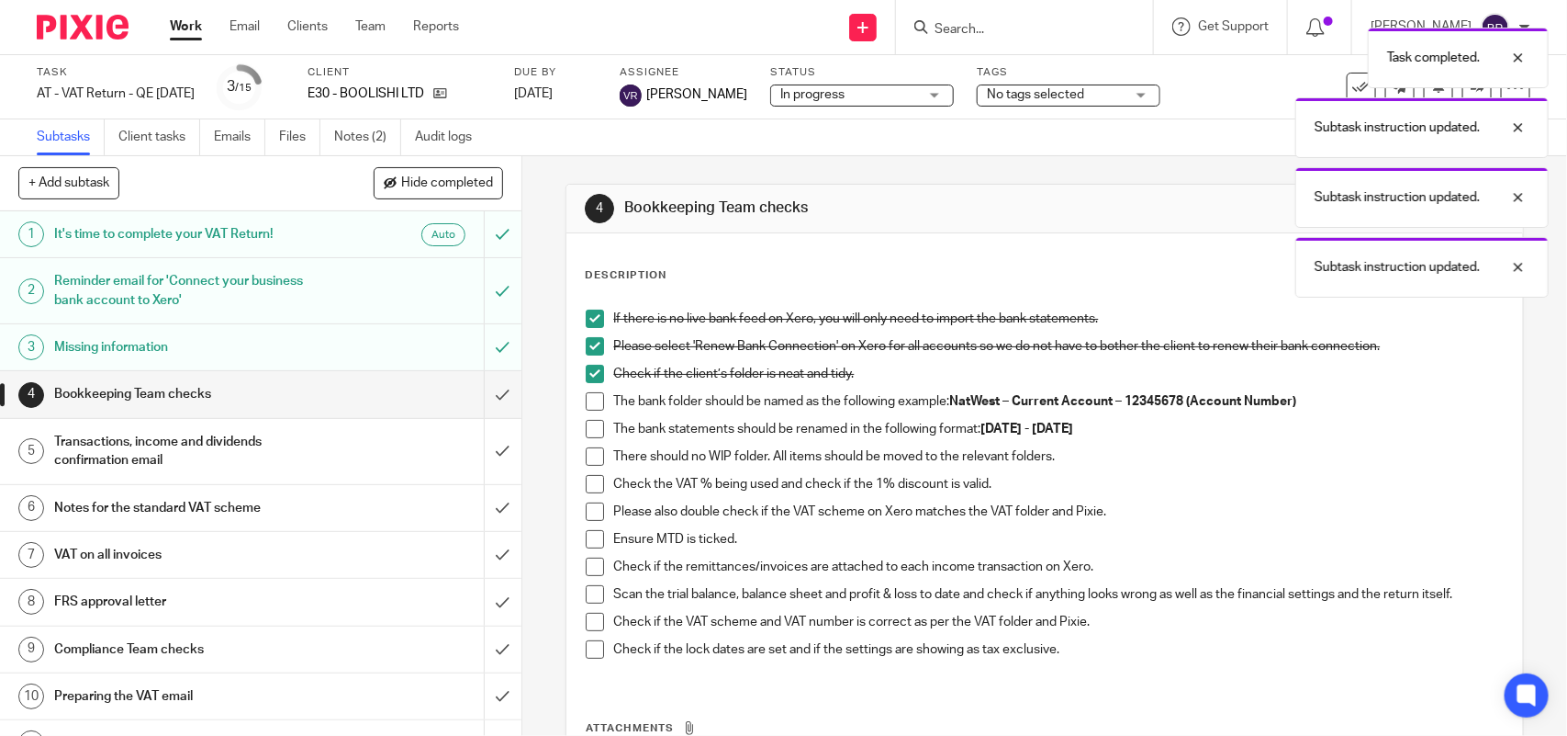
click at [592, 402] on span at bounding box center [595, 401] width 18 height 18
click at [590, 421] on span at bounding box center [595, 429] width 18 height 18
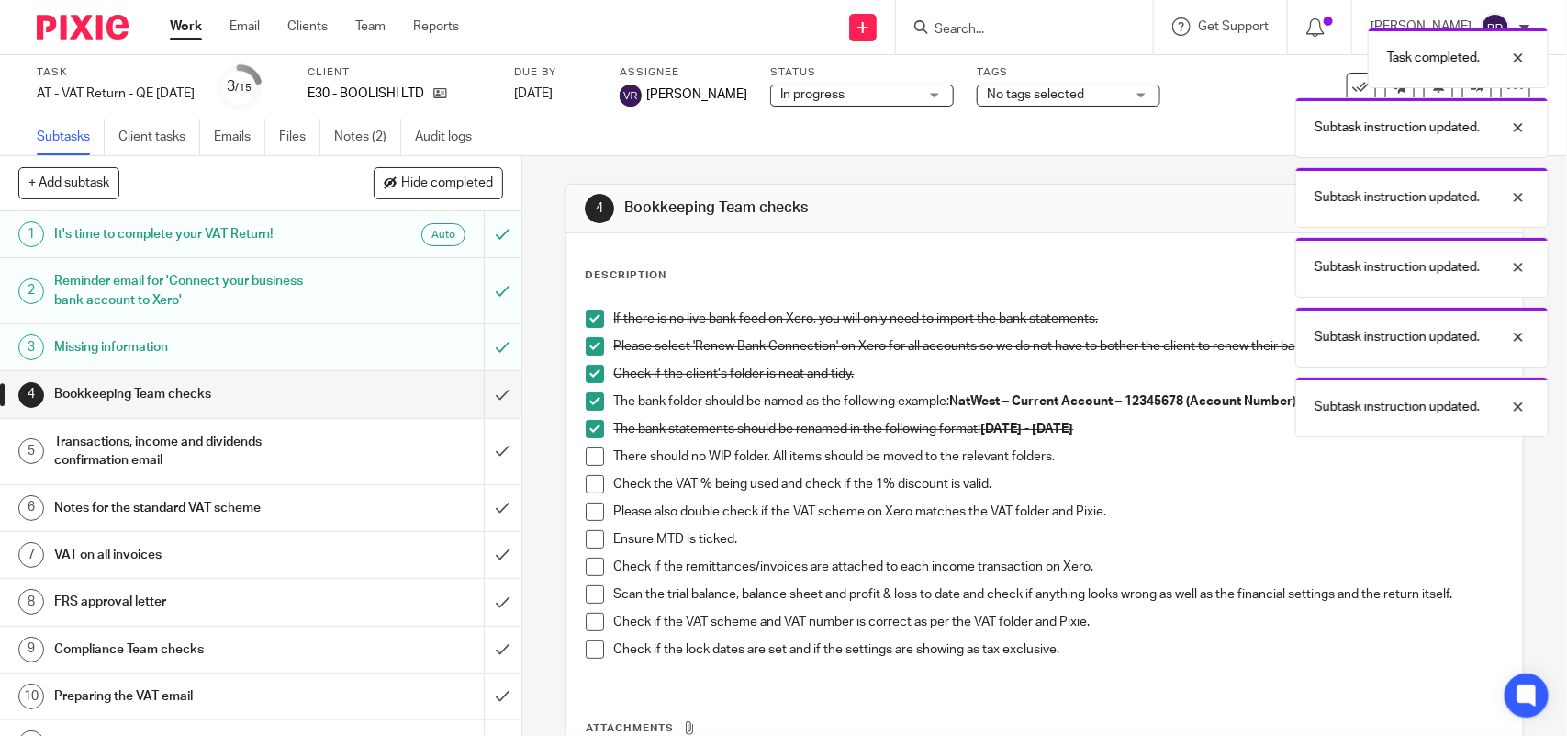
click at [590, 459] on span at bounding box center [595, 456] width 18 height 18
click at [586, 478] on span at bounding box center [595, 484] width 18 height 18
click at [586, 506] on span at bounding box center [595, 511] width 18 height 18
click at [595, 530] on span at bounding box center [595, 539] width 18 height 18
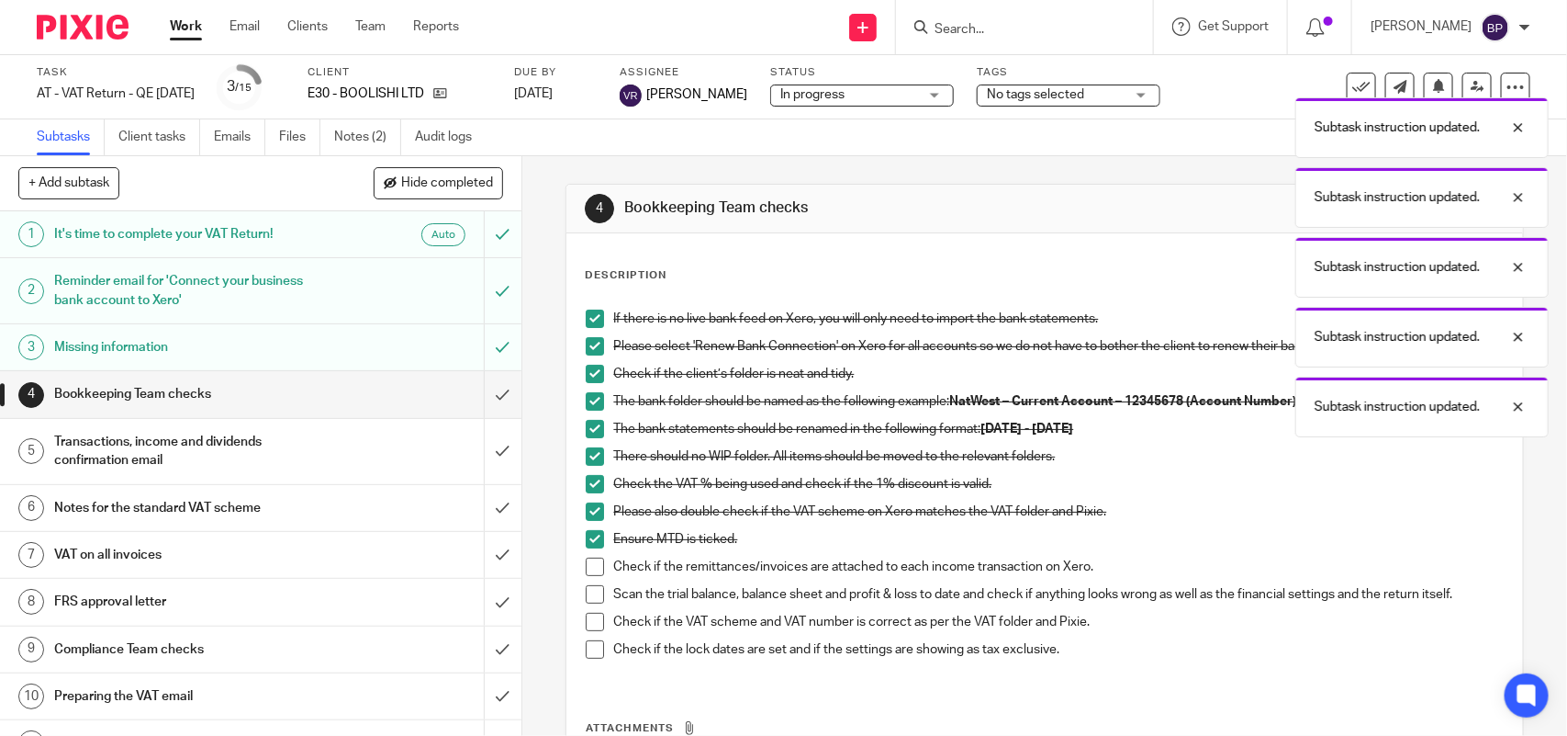
click at [590, 570] on span at bounding box center [595, 566] width 18 height 18
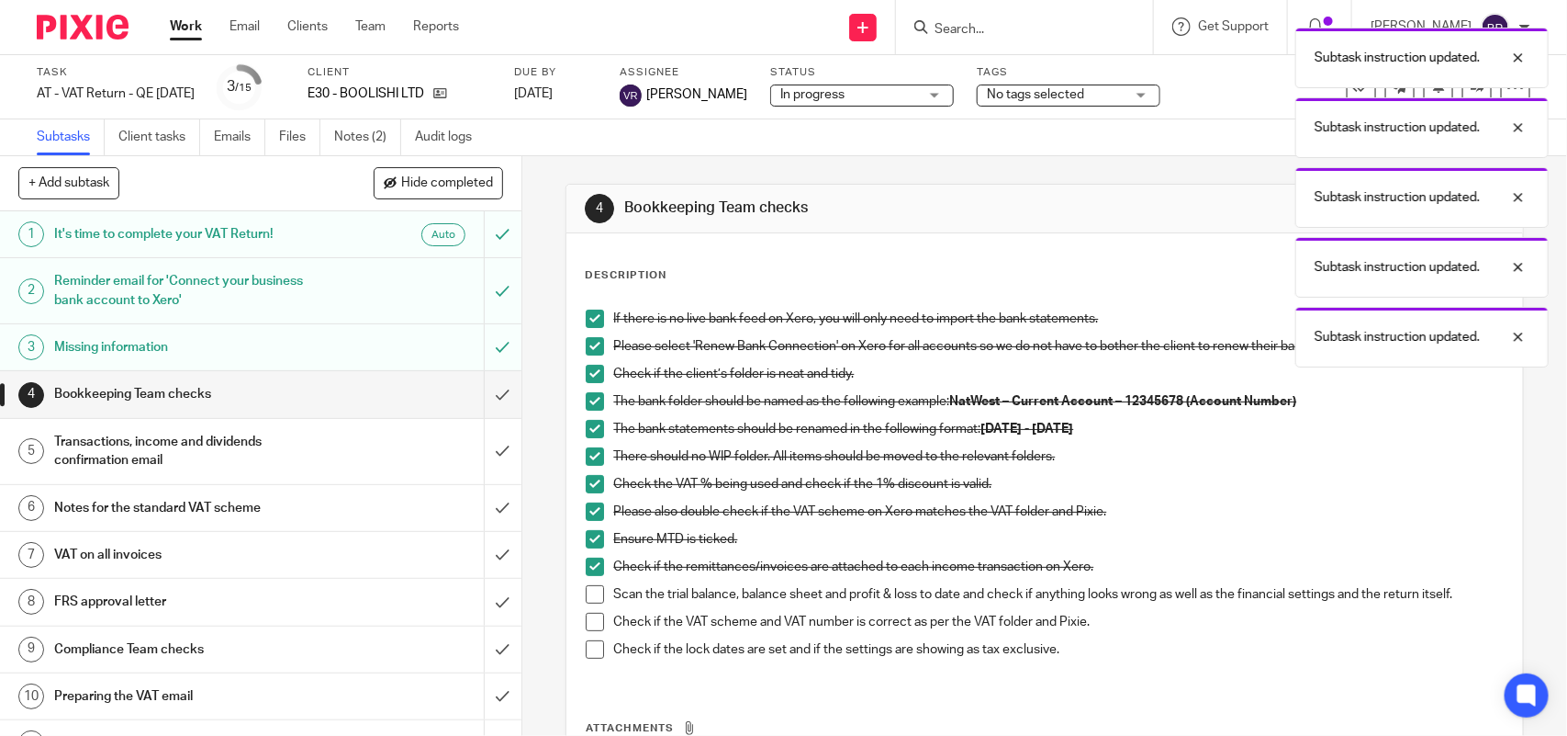
click at [598, 588] on li "Scan the trial balance, balance sheet and profit & loss to date and check if an…" at bounding box center [1044, 599] width 917 height 28
click at [589, 599] on span at bounding box center [595, 594] width 18 height 18
click at [593, 621] on span at bounding box center [595, 621] width 18 height 18
click at [592, 649] on span at bounding box center [595, 649] width 18 height 18
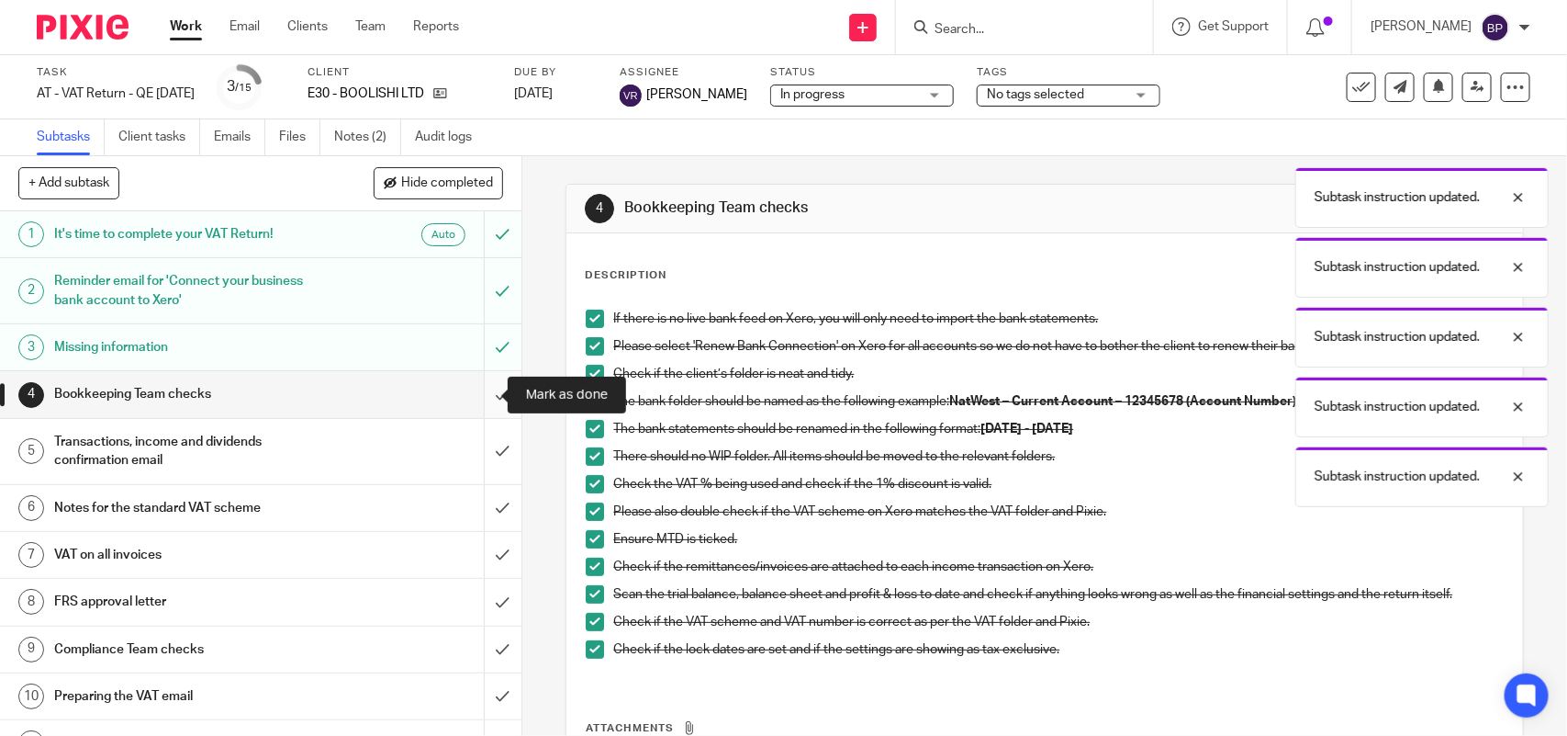
click at [473, 395] on input "submit" at bounding box center [261, 394] width 522 height 46
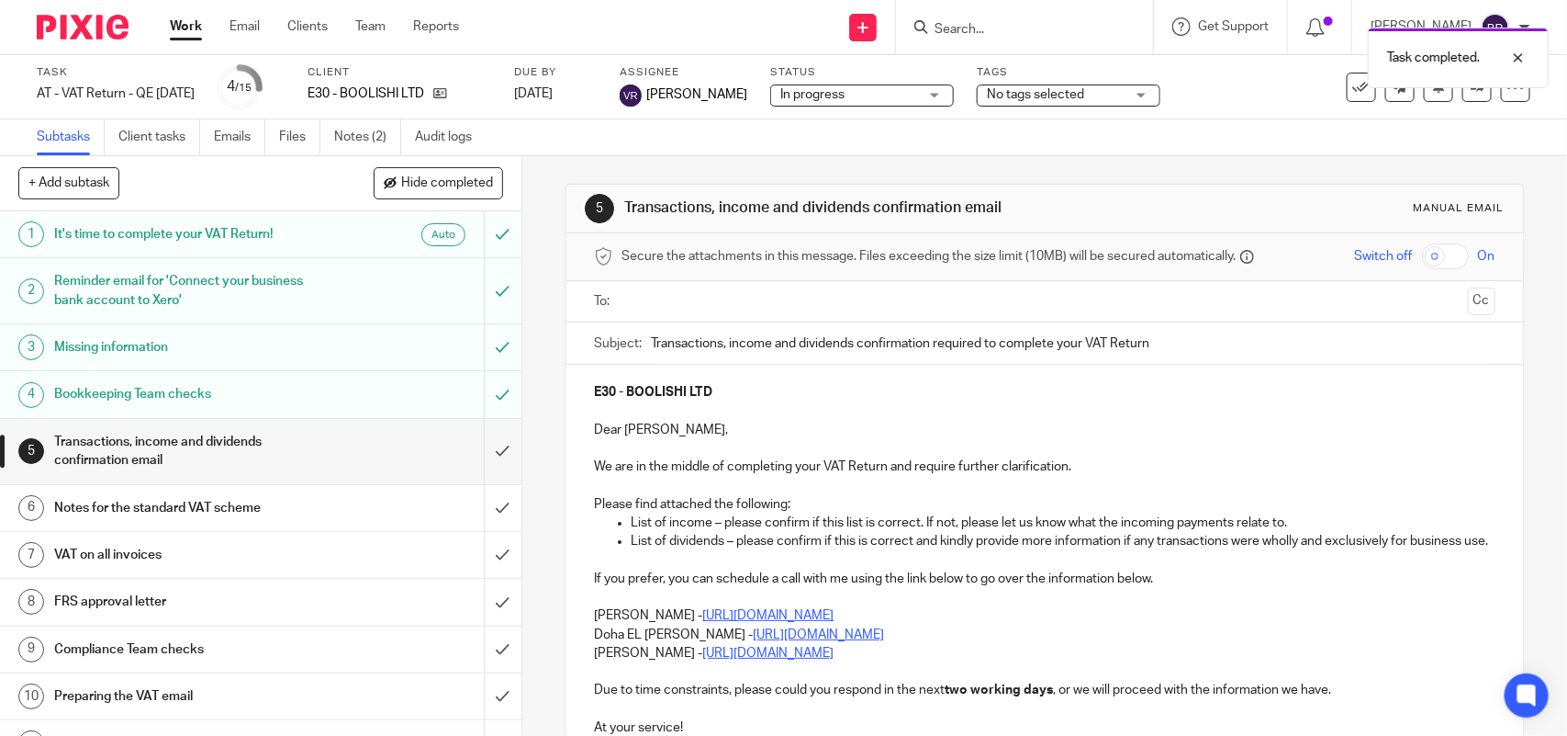
click at [678, 295] on input "text" at bounding box center [1044, 301] width 832 height 21
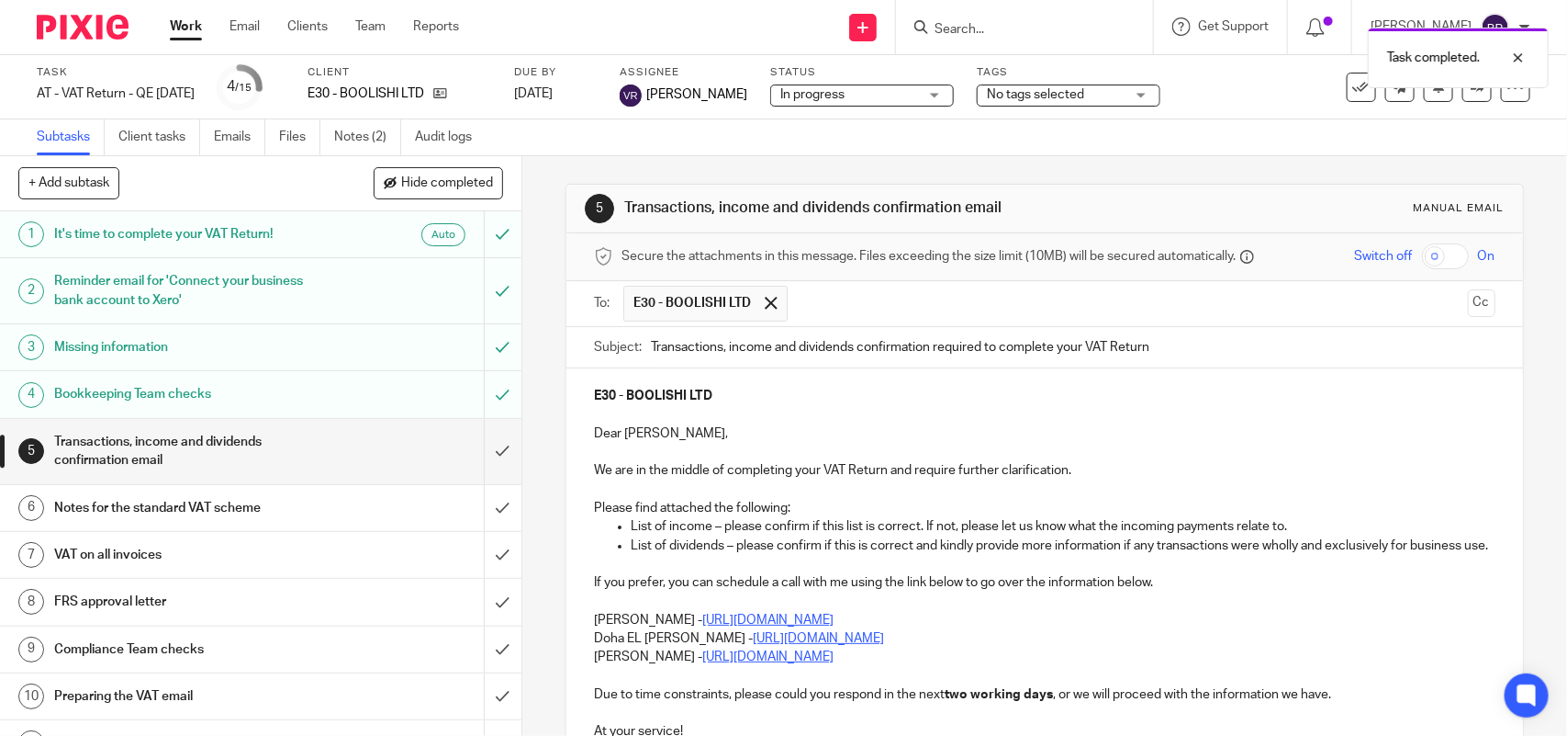
click at [855, 102] on span "In progress" at bounding box center [850, 94] width 138 height 19
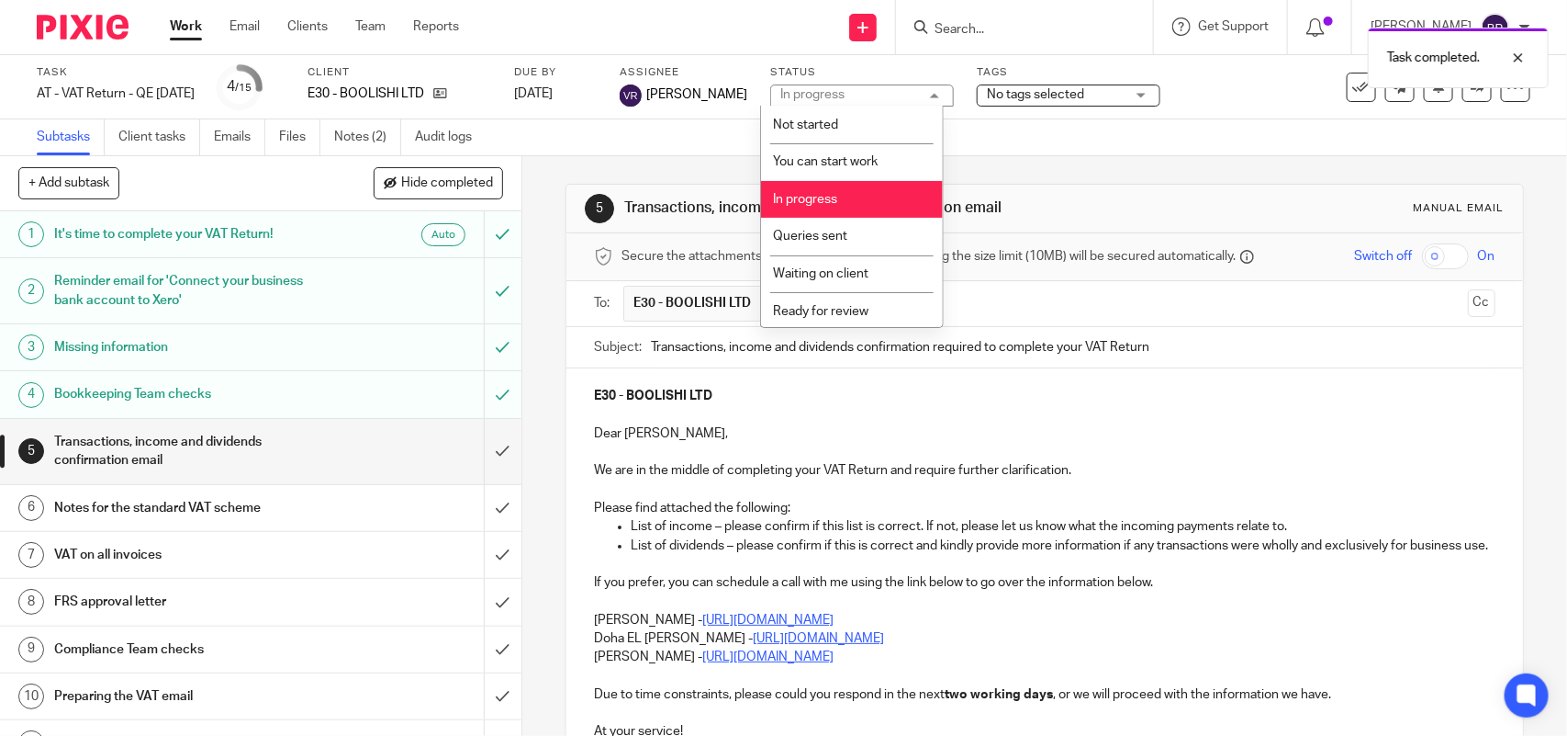
scroll to position [74, 0]
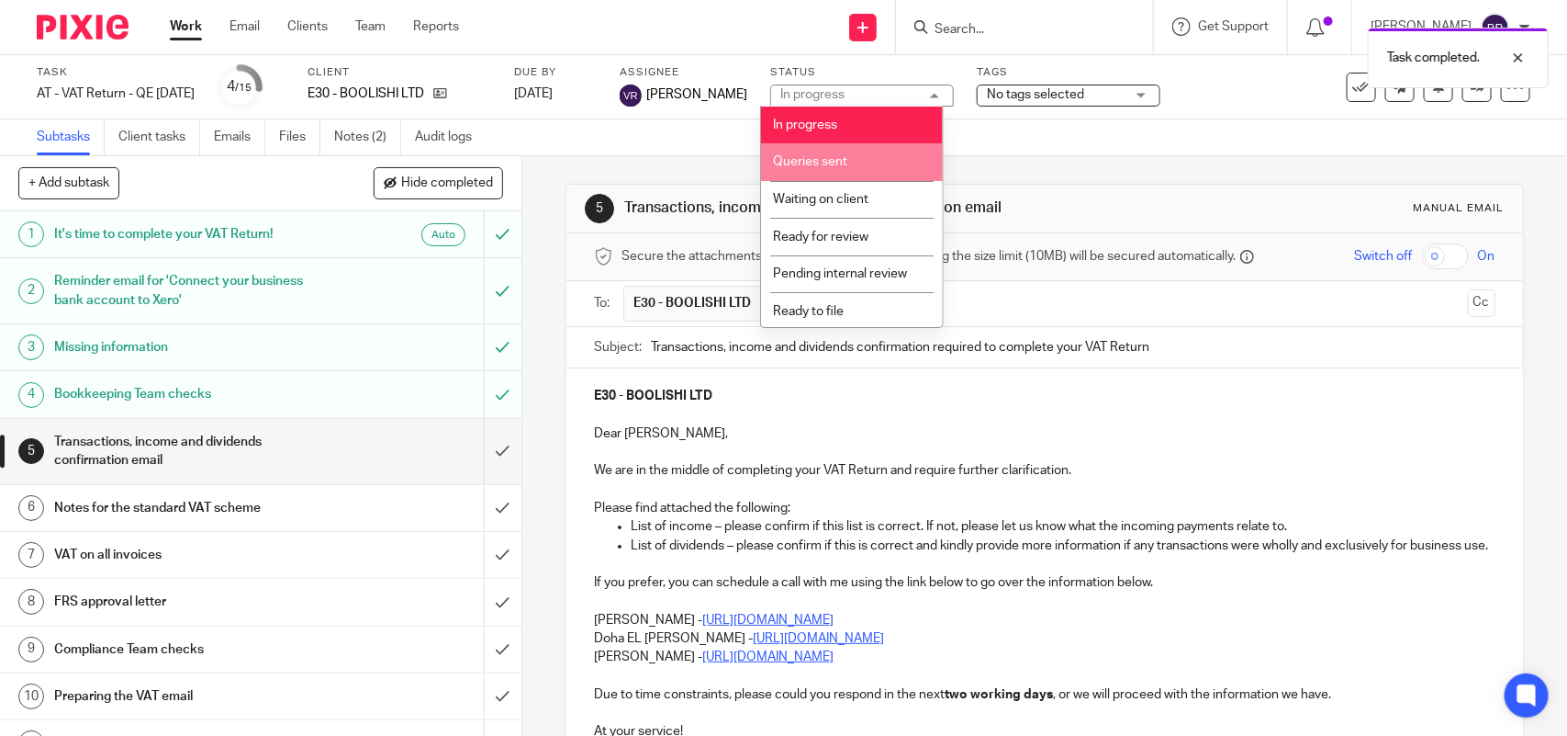
click at [854, 157] on li "Queries sent" at bounding box center [852, 162] width 182 height 38
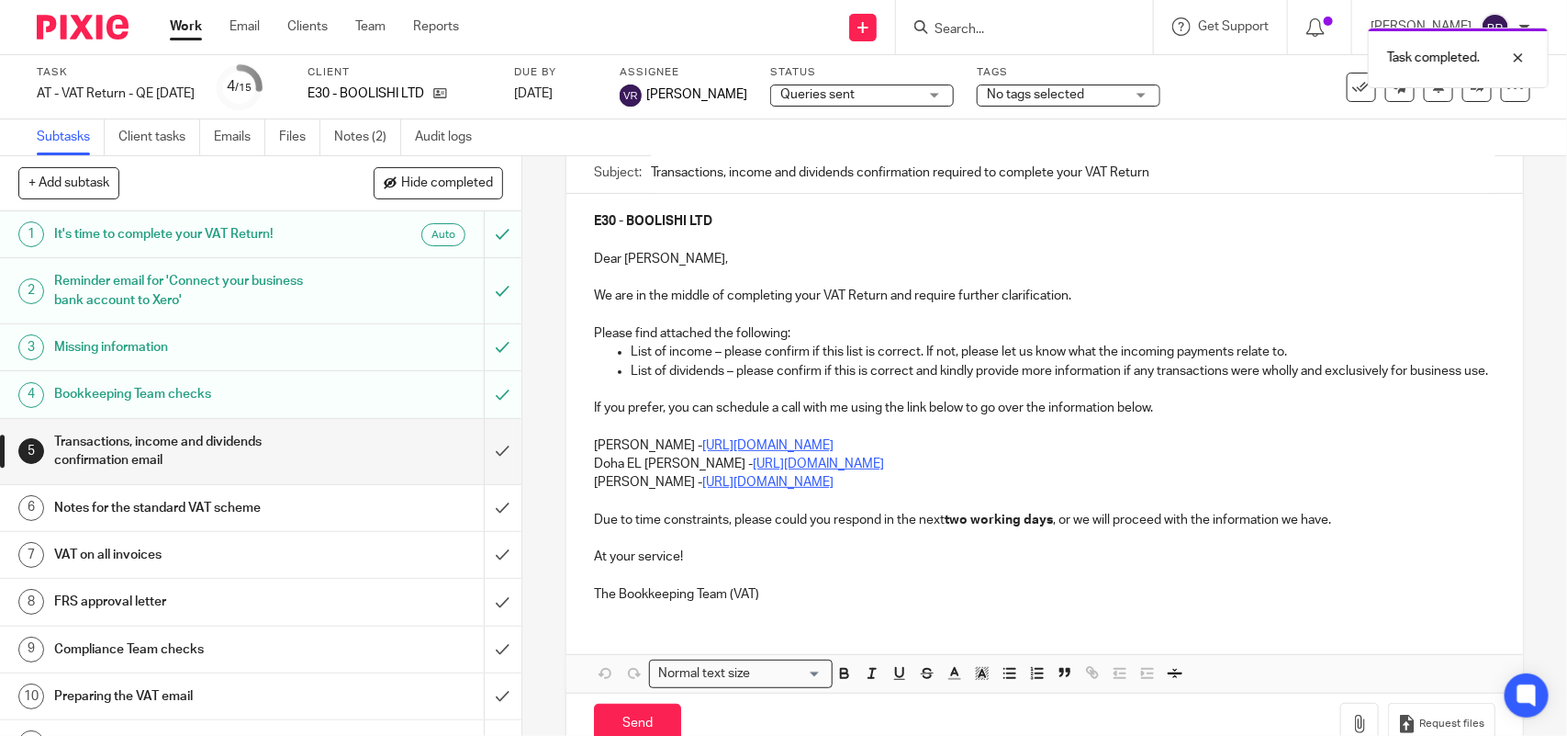
scroll to position [230, 0]
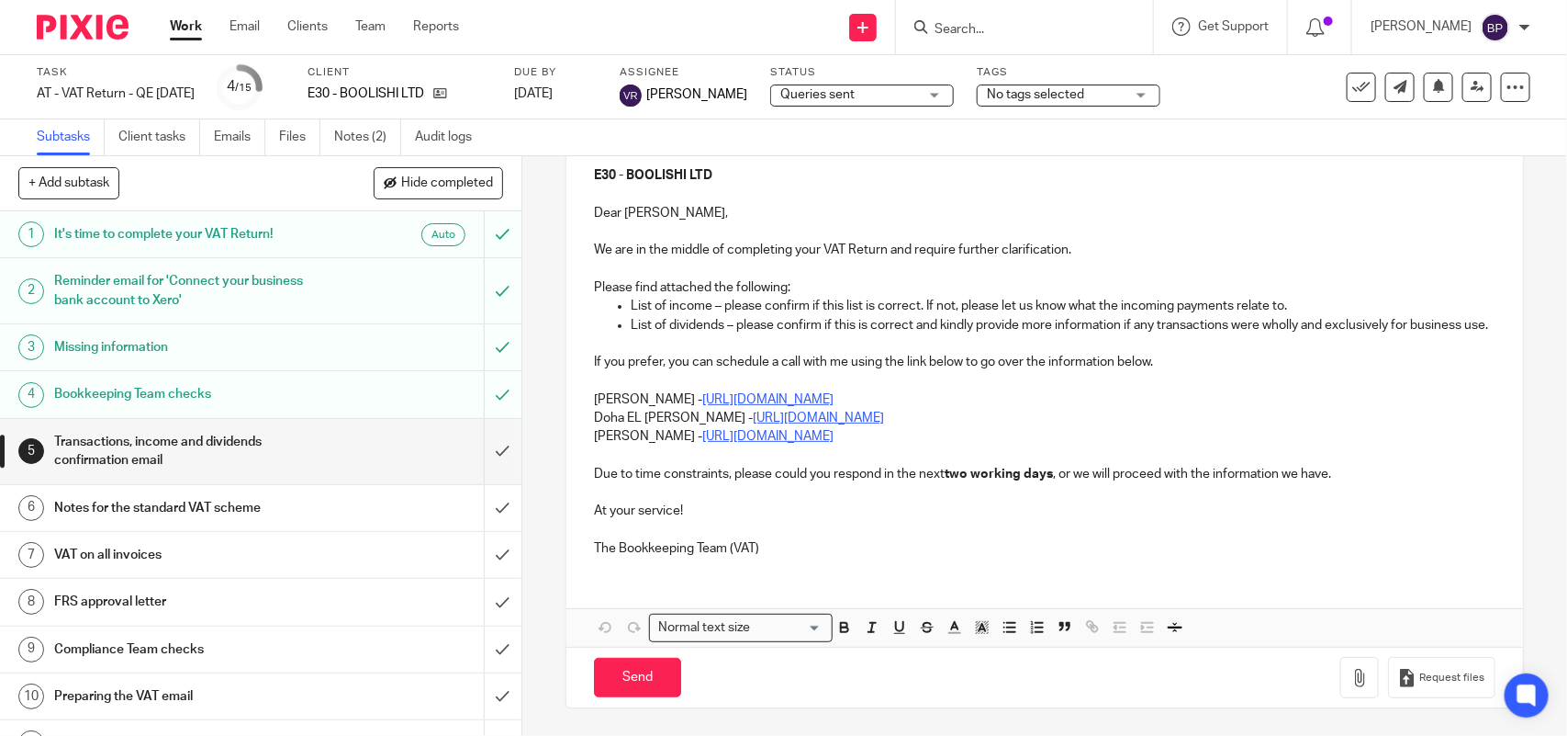
click at [594, 427] on p "Doha EL [PERSON_NAME] - [URL][DOMAIN_NAME]" at bounding box center [1044, 418] width 901 height 18
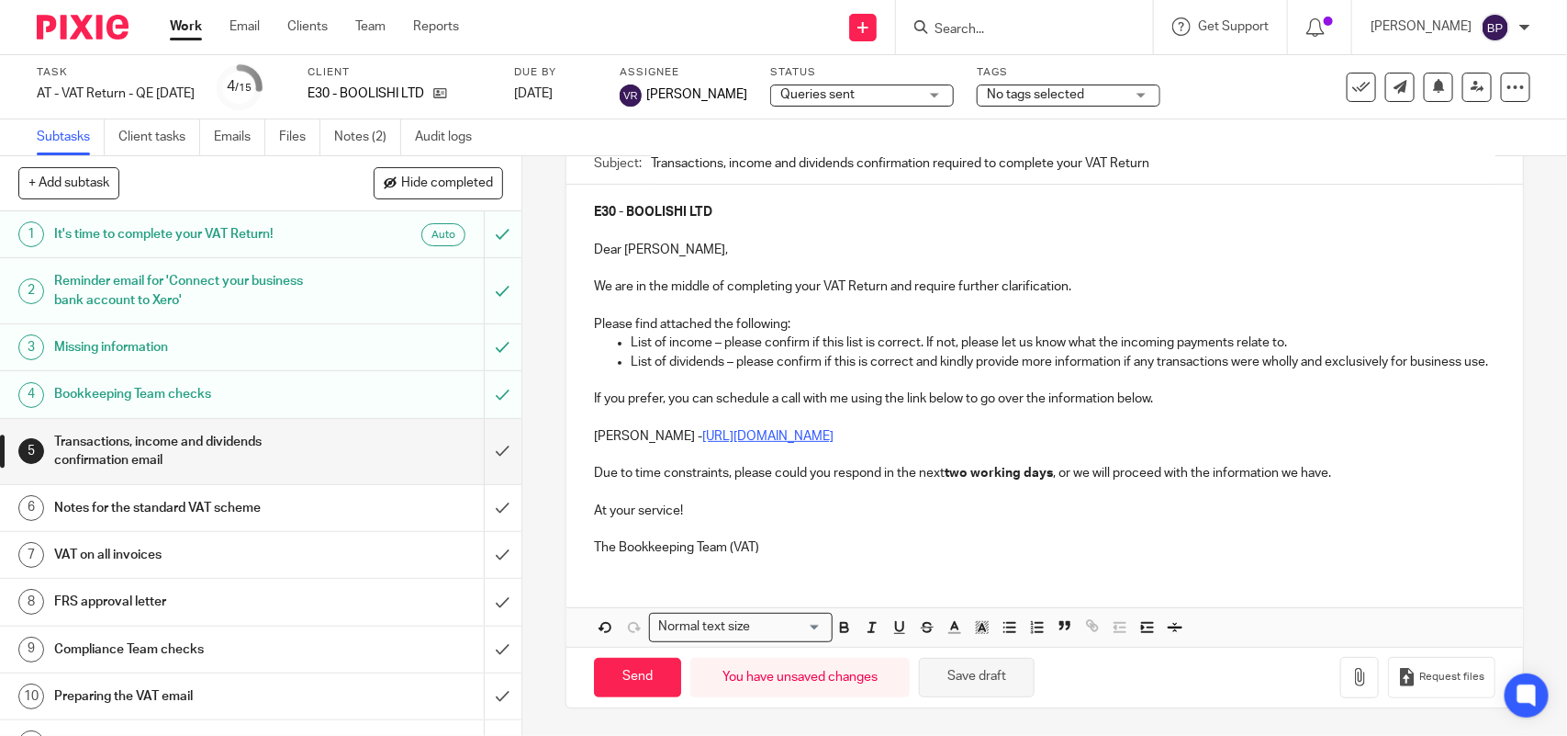
click at [992, 667] on button "Save draft" at bounding box center [977, 676] width 116 height 39
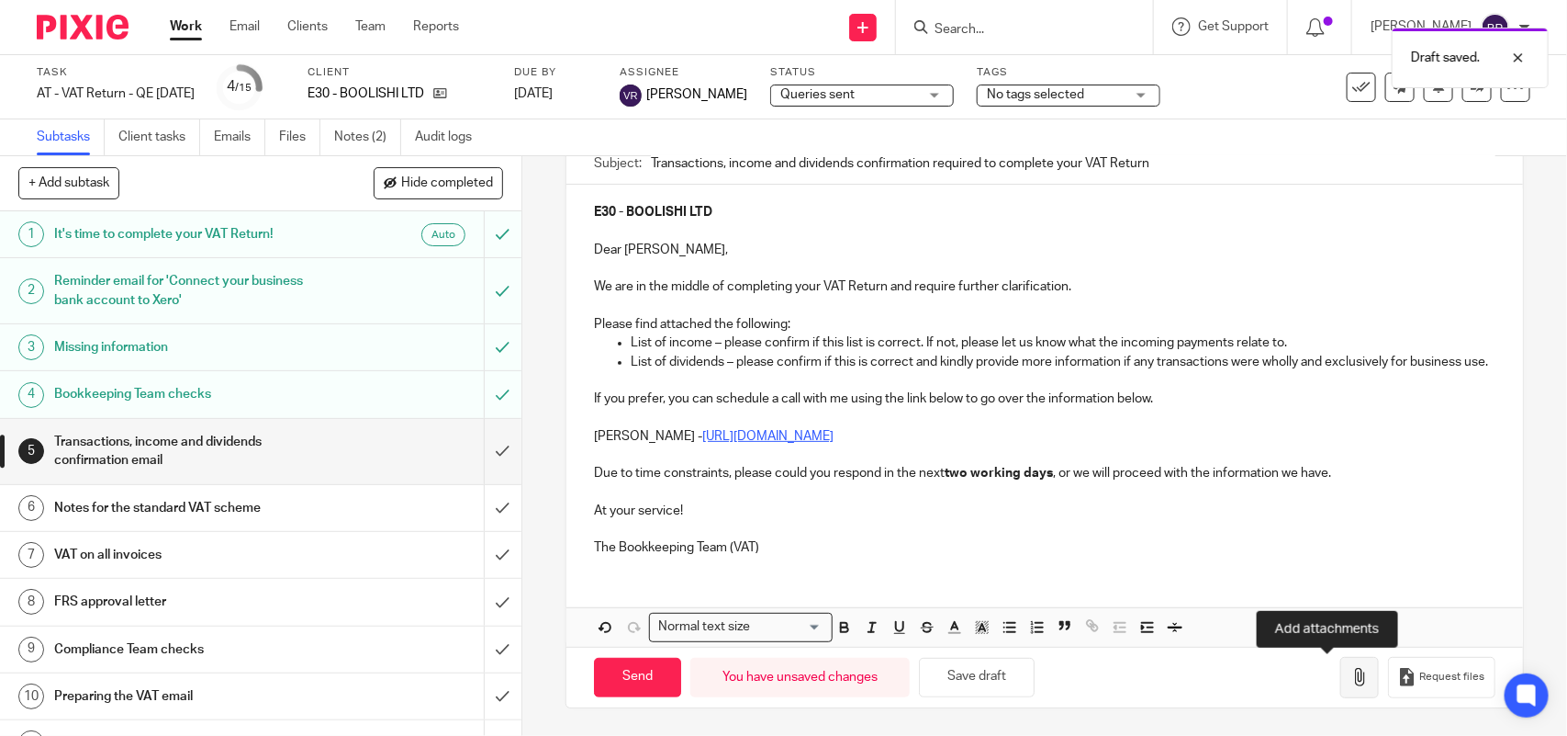
drag, startPoint x: 1324, startPoint y: 678, endPoint x: 1338, endPoint y: 677, distance: 13.8
click at [1351, 678] on icon "button" at bounding box center [1360, 677] width 18 height 18
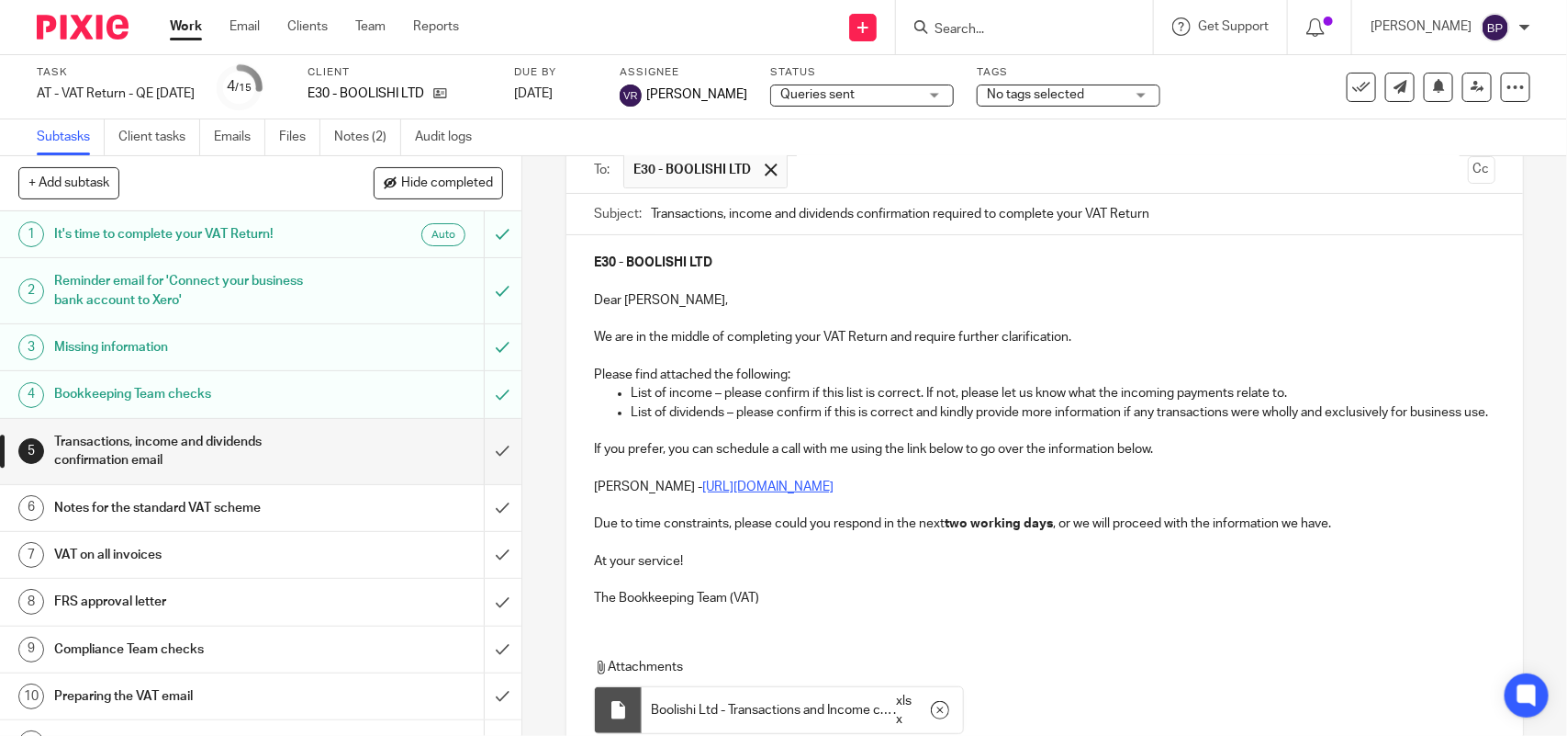
scroll to position [309, 0]
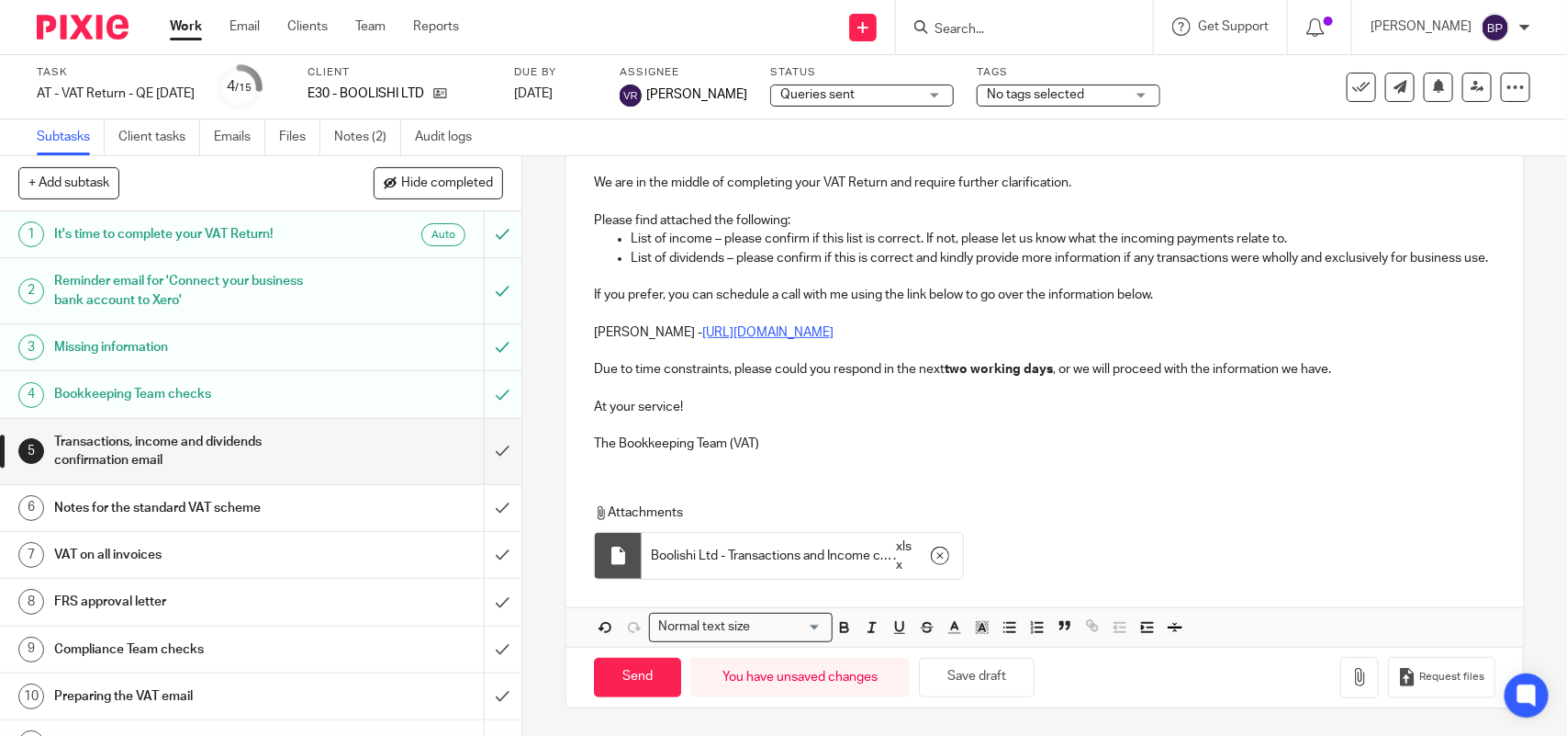
drag, startPoint x: 632, startPoint y: 680, endPoint x: 704, endPoint y: 652, distance: 77.9
click at [631, 680] on input "Send" at bounding box center [637, 676] width 87 height 39
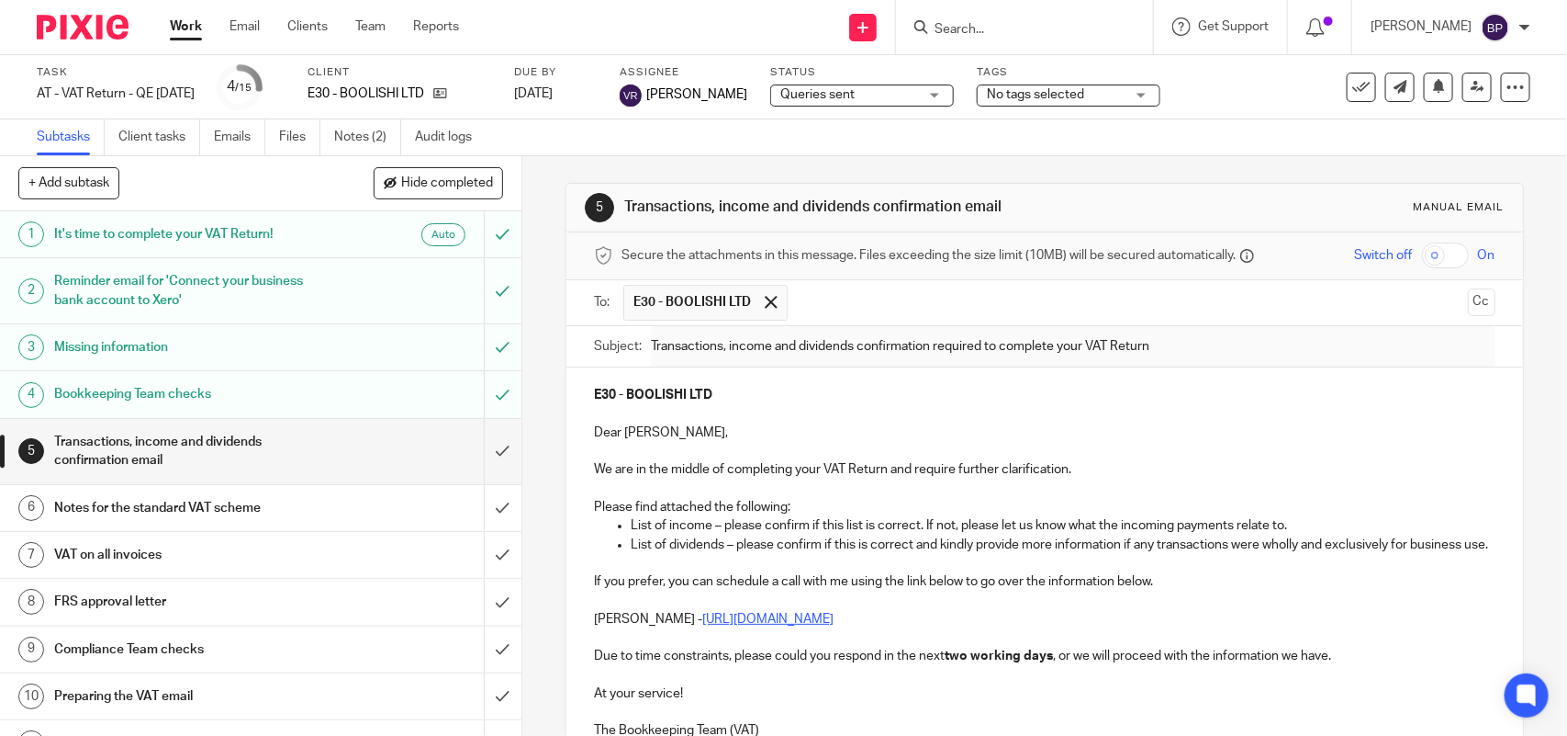
scroll to position [0, 0]
type input "Sent"
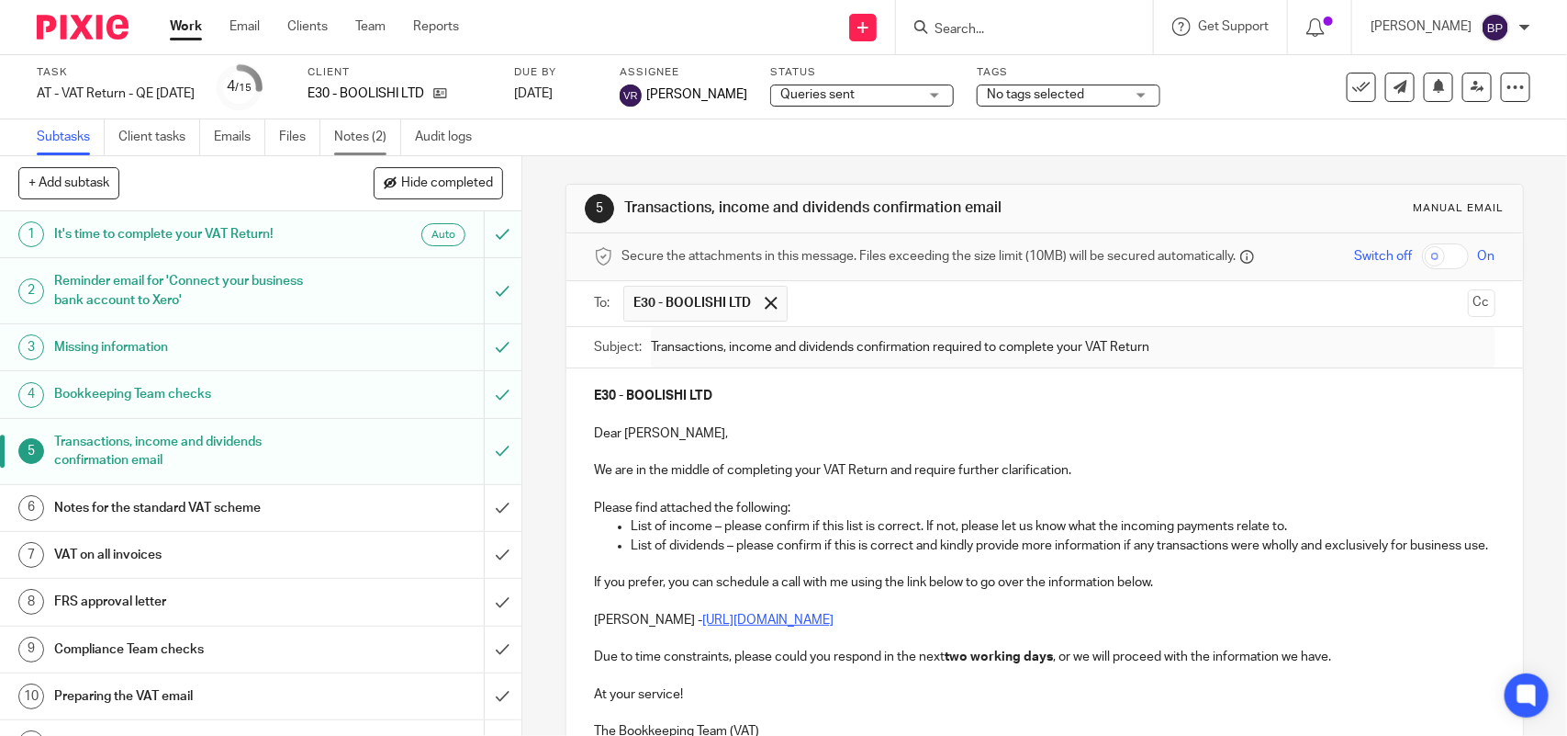
click at [373, 139] on link "Notes (2)" at bounding box center [367, 137] width 67 height 36
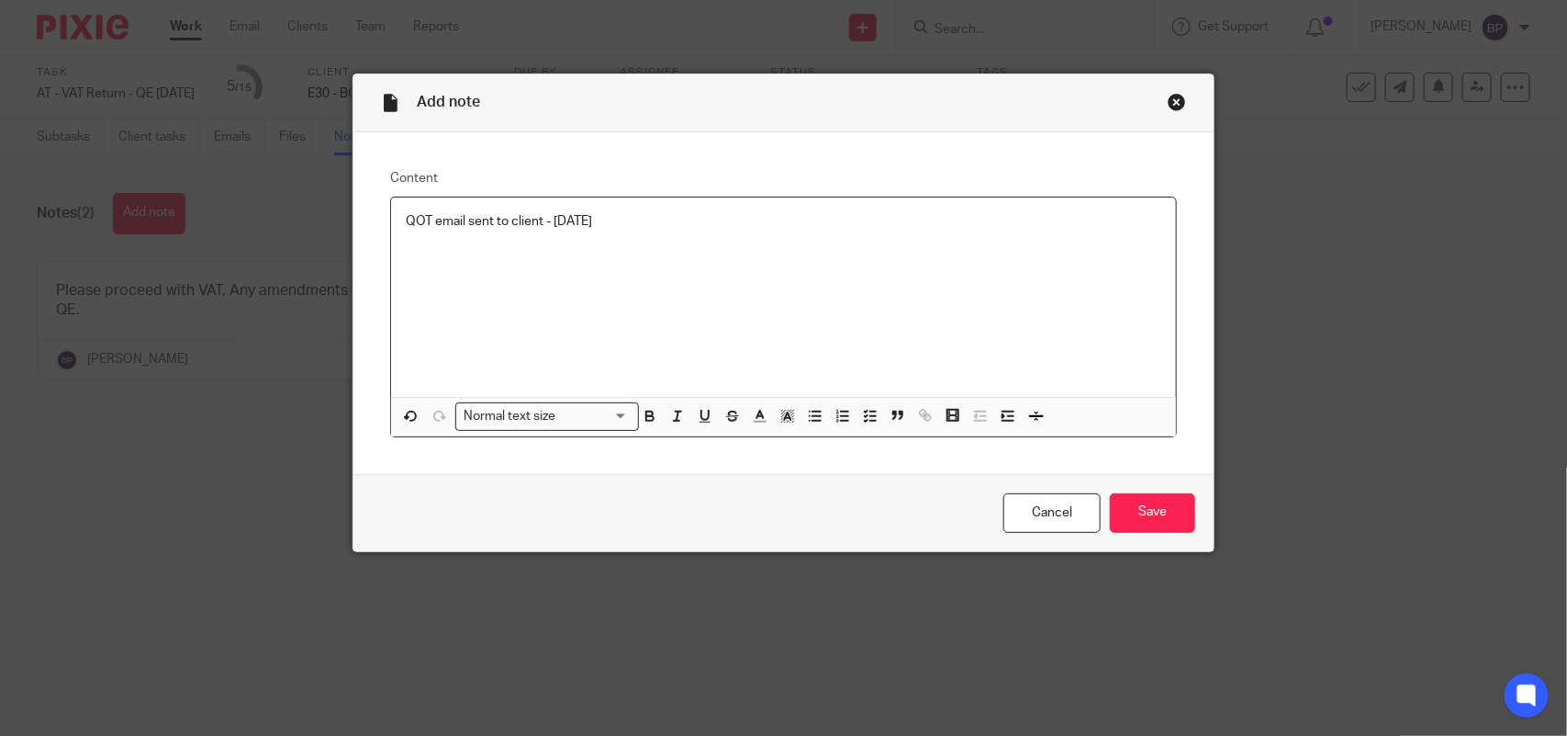
click at [395, 220] on div "QOT email sent to client - [DATE]" at bounding box center [783, 296] width 785 height 199
click at [862, 418] on icon "button" at bounding box center [870, 416] width 17 height 17
click at [1143, 508] on input "Save" at bounding box center [1152, 512] width 85 height 39
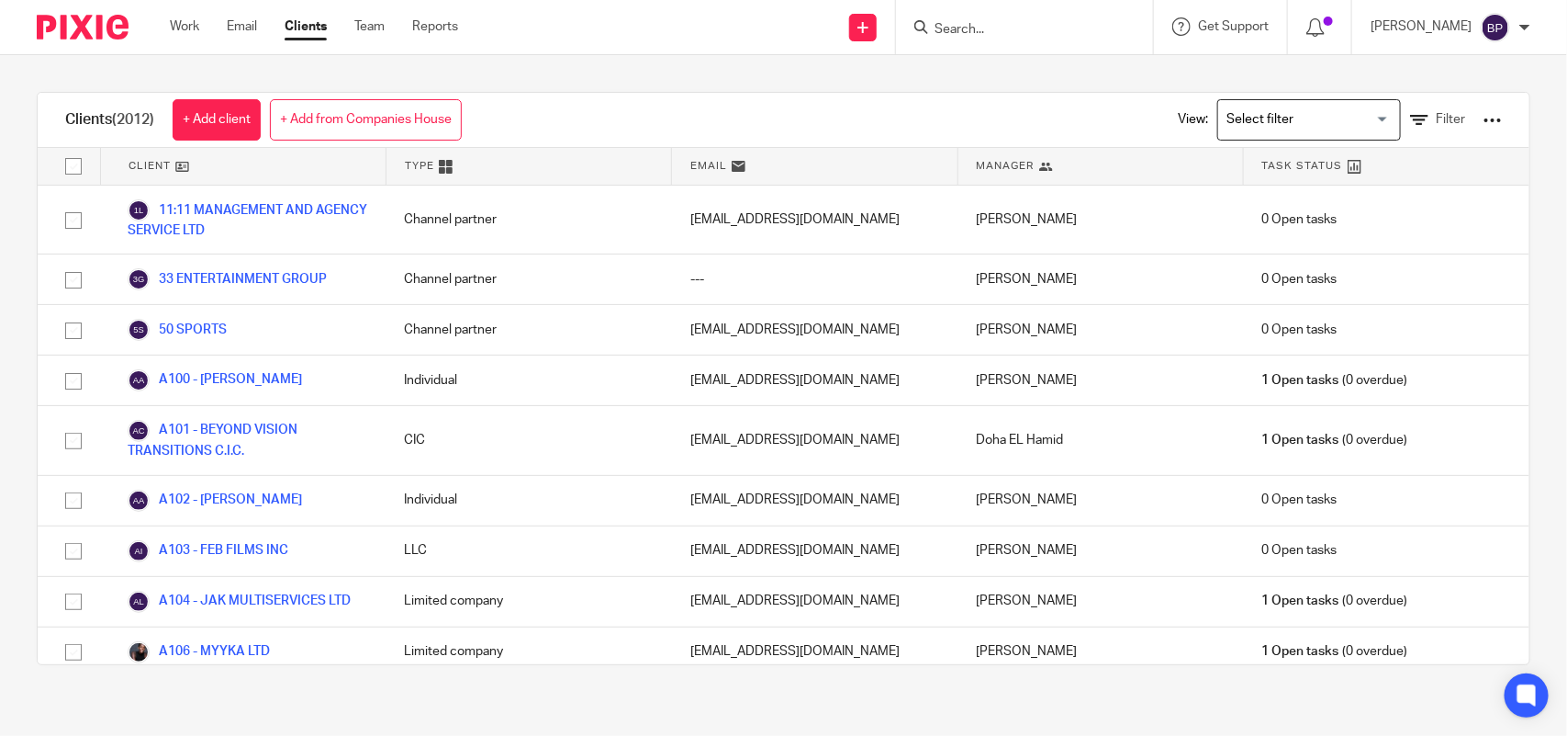
click at [871, 70] on div "Clients (2012) + Add client + Add from Companies House View: Loading... Filter …" at bounding box center [783, 378] width 1567 height 646
drag, startPoint x: 981, startPoint y: 80, endPoint x: 763, endPoint y: 44, distance: 220.6
click at [981, 80] on div "Clients (2012) + Add client + Add from Companies House View: Loading... Filter …" at bounding box center [783, 378] width 1567 height 646
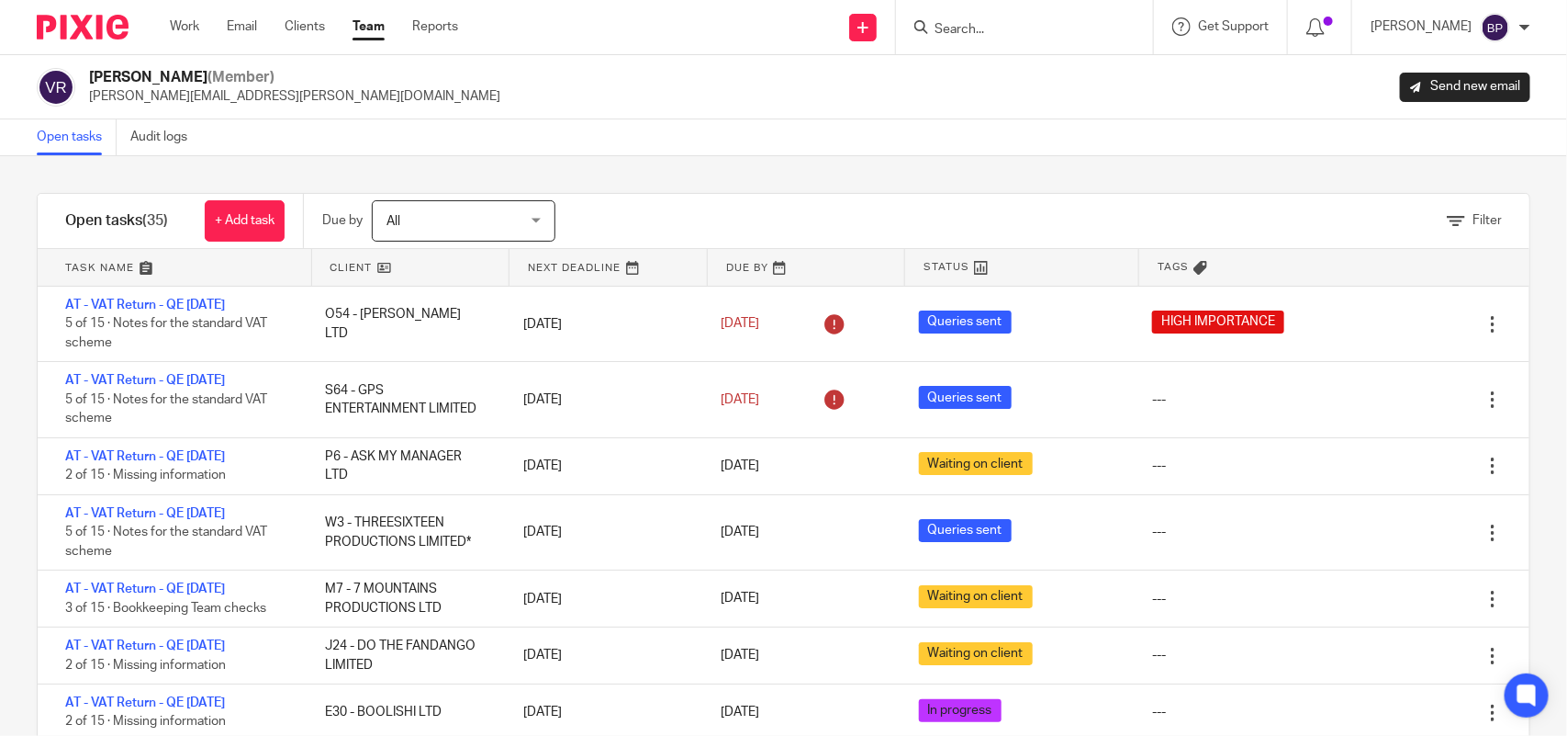
drag, startPoint x: 49, startPoint y: 145, endPoint x: 65, endPoint y: 142, distance: 16.8
click at [51, 145] on link "Open tasks" at bounding box center [77, 137] width 80 height 36
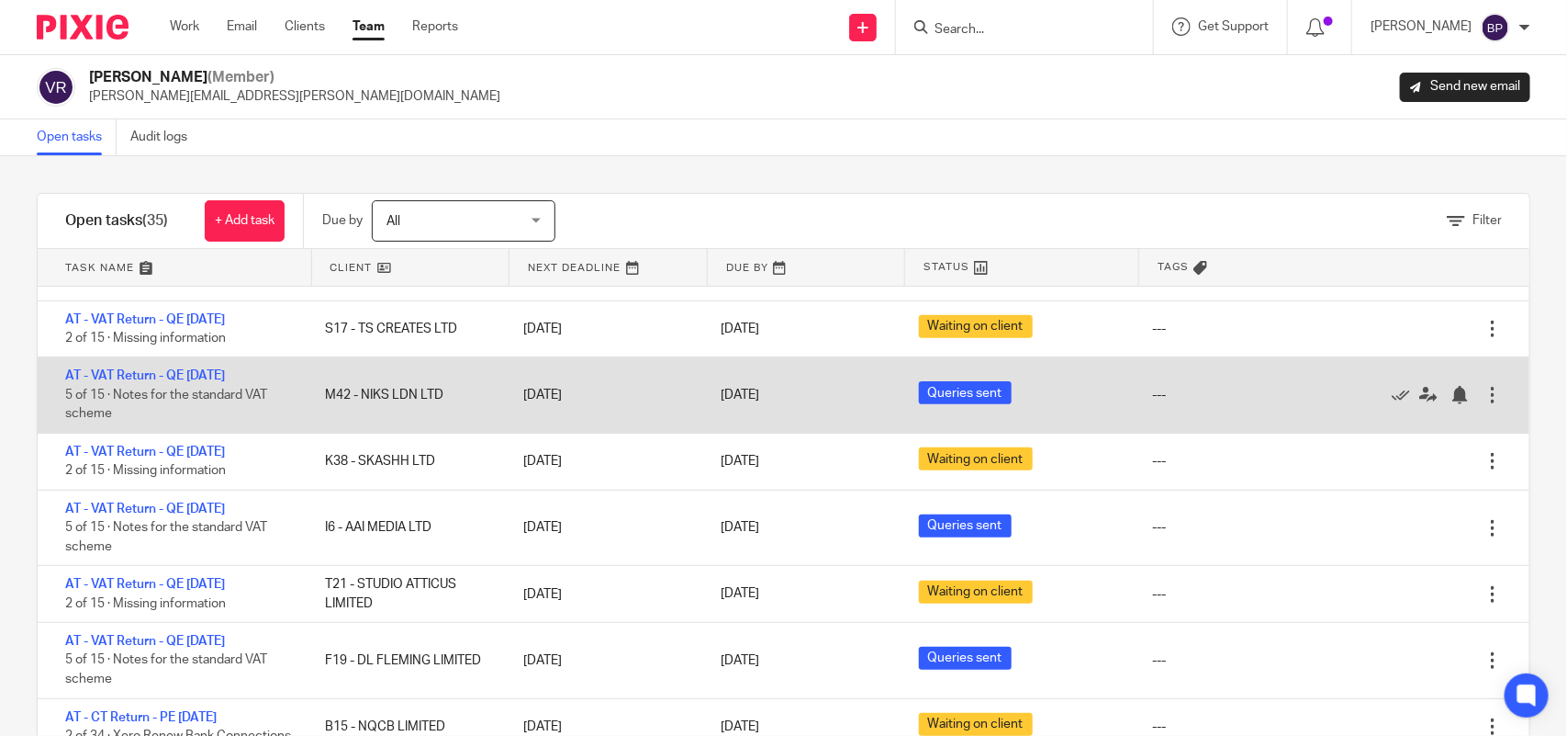
scroll to position [803, 0]
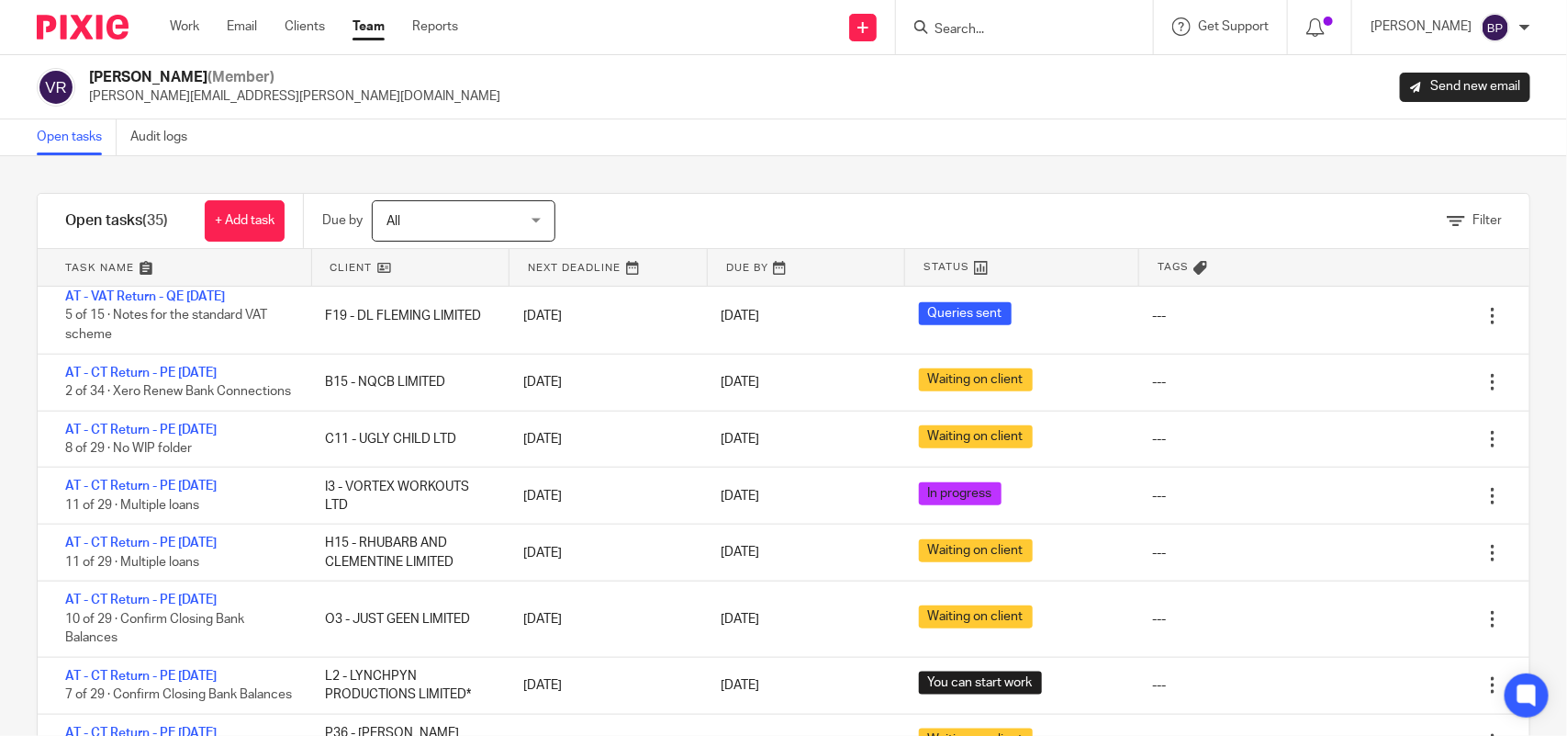
click at [1035, 117] on div "[PERSON_NAME] (Member) [PERSON_NAME][EMAIL_ADDRESS][PERSON_NAME][DOMAIN_NAME] S…" at bounding box center [783, 87] width 1567 height 64
click at [975, 139] on div "Open tasks Audit logs" at bounding box center [783, 137] width 1567 height 37
click at [886, 138] on div "Open tasks Audit logs" at bounding box center [783, 137] width 1567 height 37
click at [1084, 107] on div "Vipul Rawal (Member) vipul.rawal@confiancebizsol.com Send new email" at bounding box center [783, 87] width 1567 height 64
